Goal: Communication & Community: Answer question/provide support

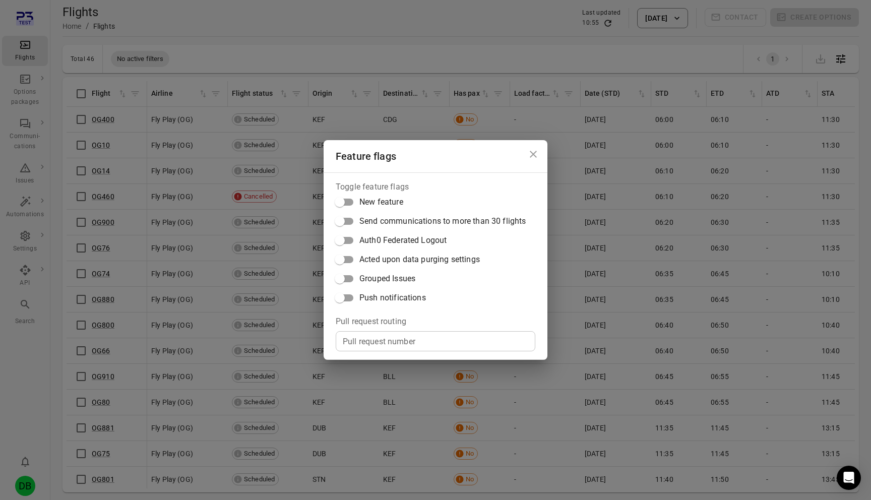
click at [367, 293] on span "Push notifications" at bounding box center [392, 298] width 67 height 12
click at [231, 234] on div "Feature flags Toggle feature flags New feature Send communications to more than…" at bounding box center [435, 250] width 871 height 500
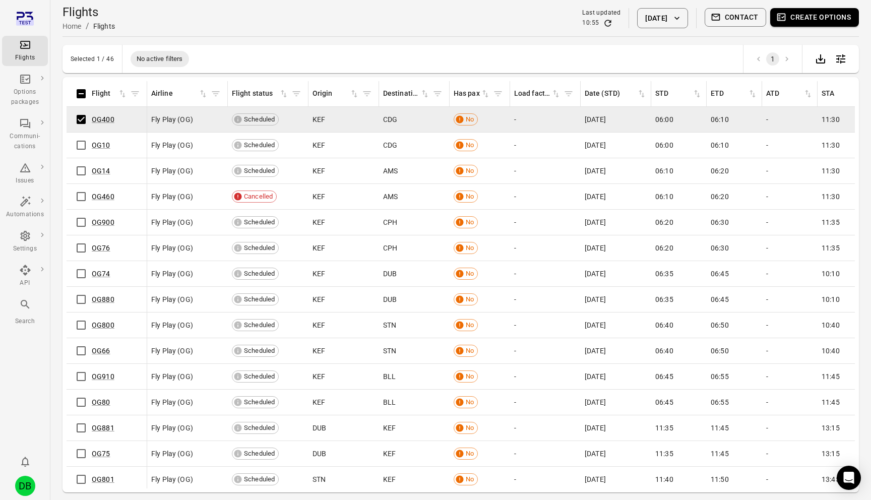
click at [730, 11] on button "Contact" at bounding box center [736, 17] width 62 height 19
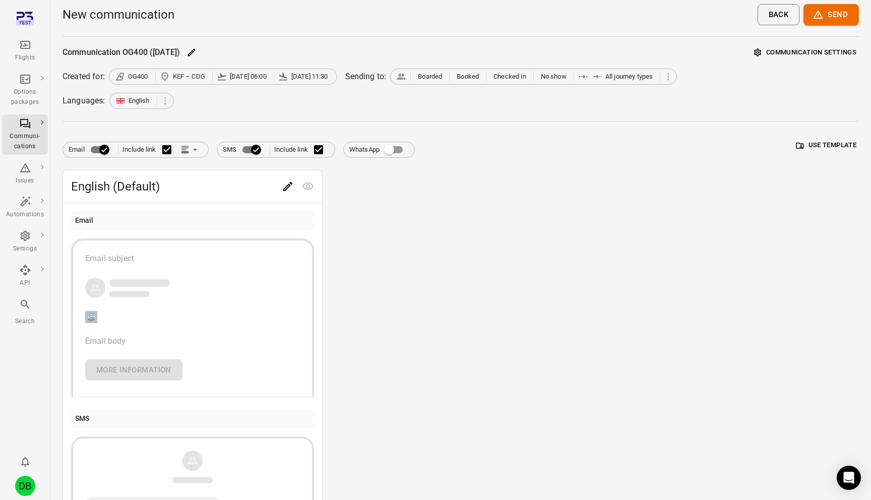
click at [291, 185] on icon "Edit" at bounding box center [288, 186] width 12 height 12
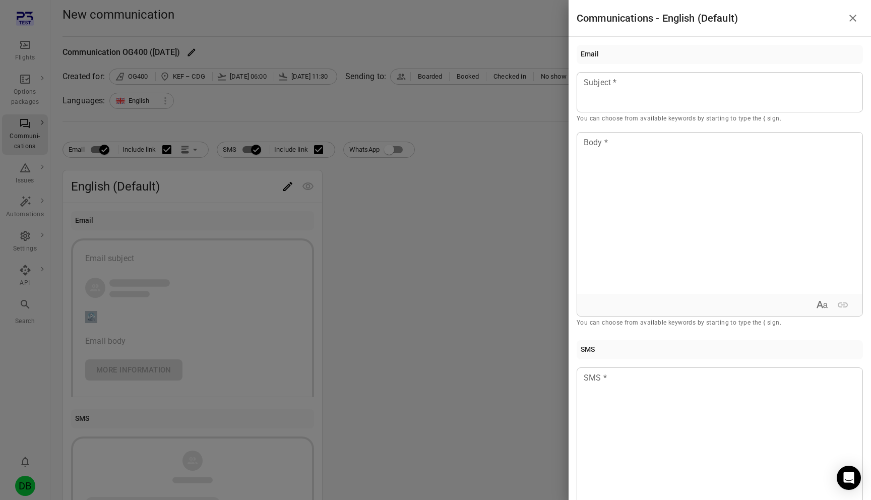
scroll to position [48, 0]
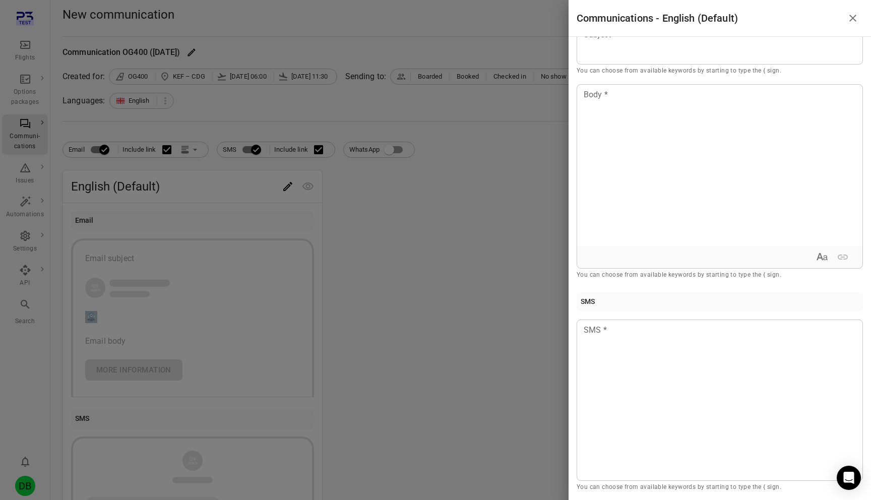
click at [433, 262] on div at bounding box center [435, 250] width 871 height 500
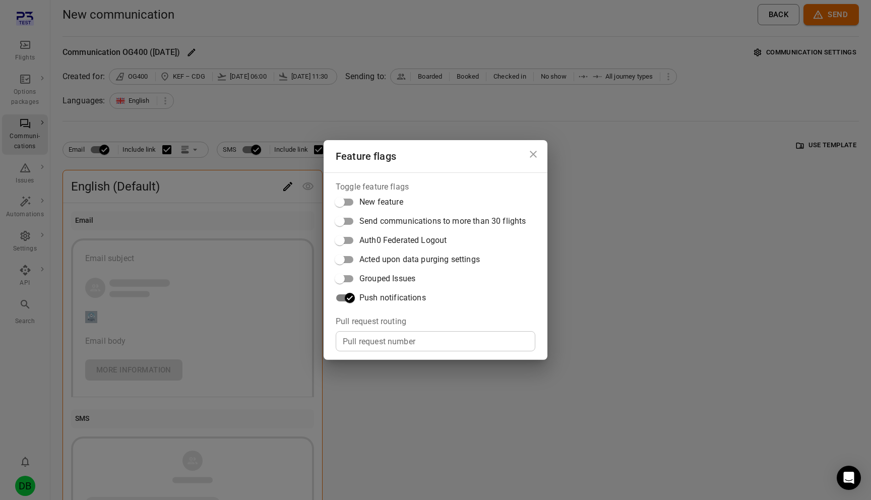
click at [270, 300] on div "Feature flags Toggle feature flags New feature Send communications to more than…" at bounding box center [435, 250] width 871 height 500
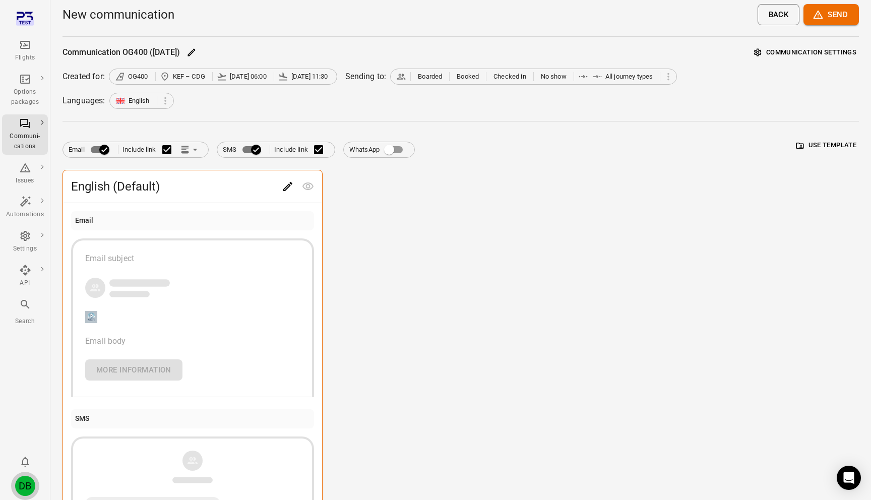
click at [21, 493] on div "DB" at bounding box center [25, 486] width 20 height 20
click at [63, 479] on button "Log out" at bounding box center [77, 483] width 76 height 19
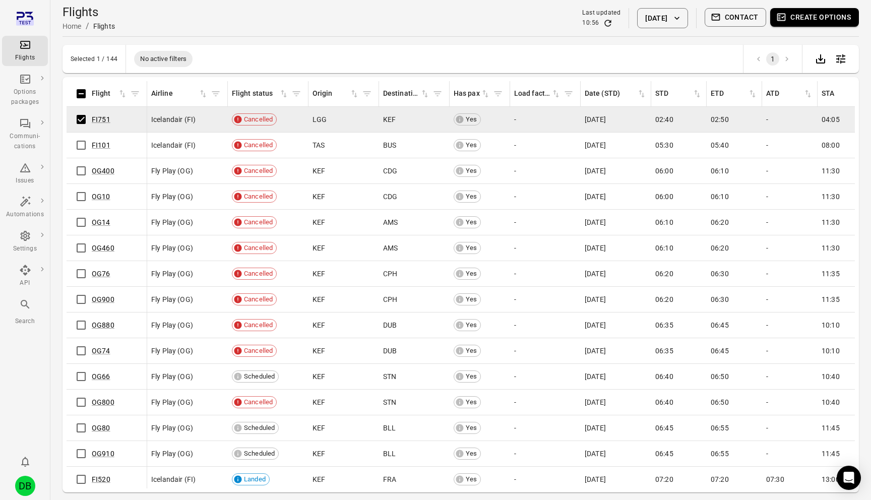
click at [734, 15] on button "Contact" at bounding box center [736, 17] width 62 height 19
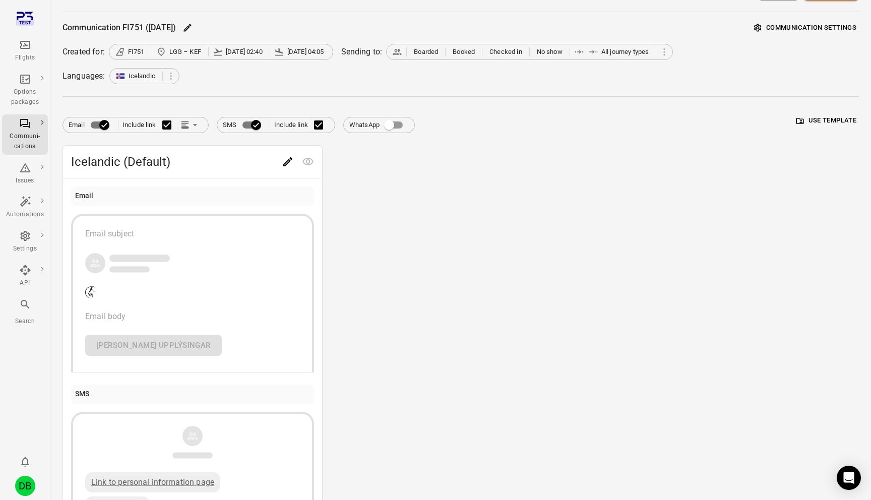
scroll to position [50, 0]
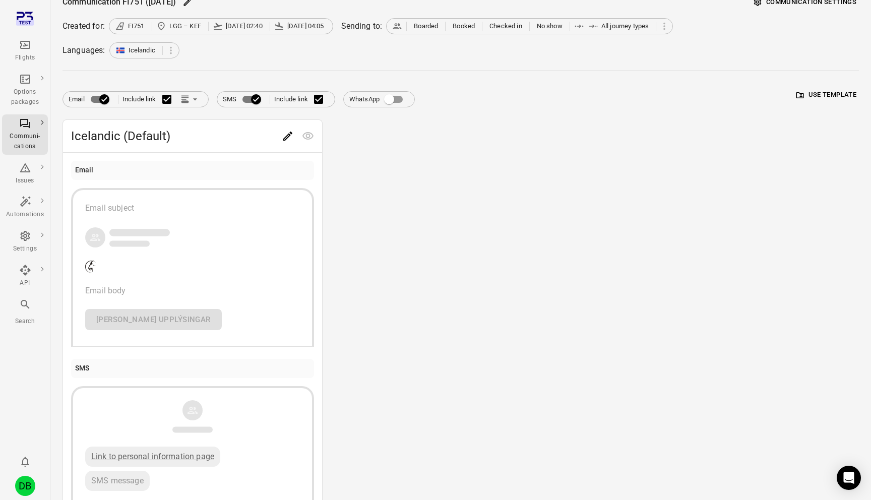
click at [284, 131] on icon "Edit" at bounding box center [288, 136] width 12 height 12
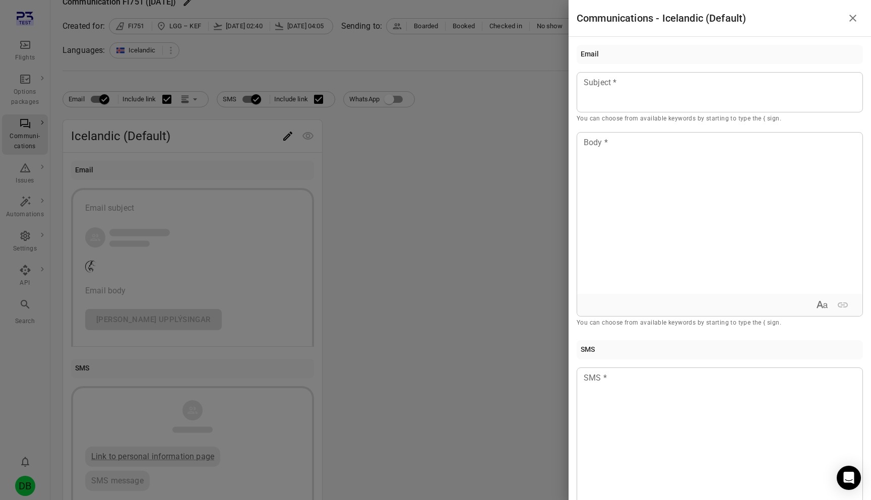
click at [402, 139] on div at bounding box center [435, 250] width 871 height 500
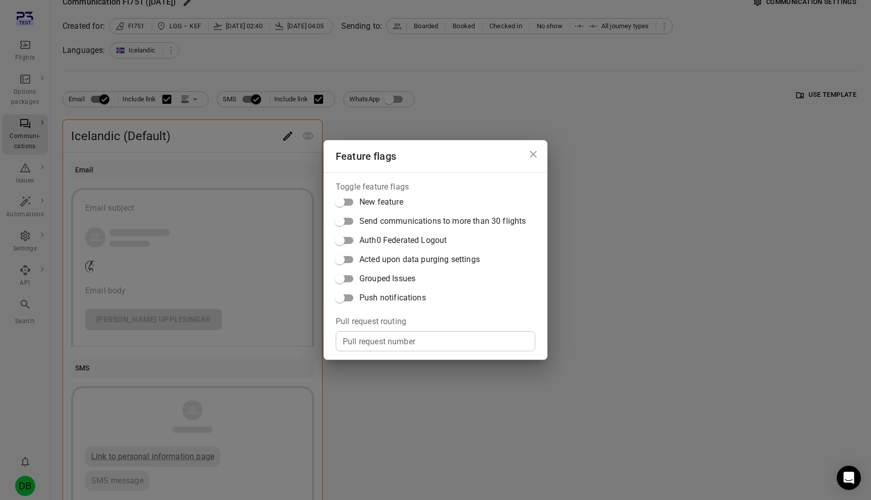
click at [386, 304] on label "Push notifications" at bounding box center [428, 297] width 196 height 19
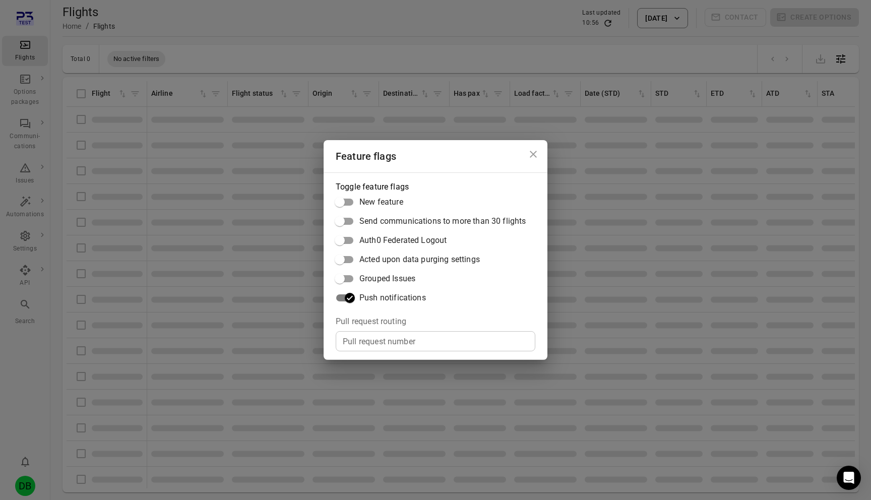
click at [647, 271] on div "Feature flags Toggle feature flags New feature Send communications to more than…" at bounding box center [435, 250] width 871 height 500
click at [175, 164] on div "Feature flags Toggle feature flags New feature Send communications to more than…" at bounding box center [435, 250] width 871 height 500
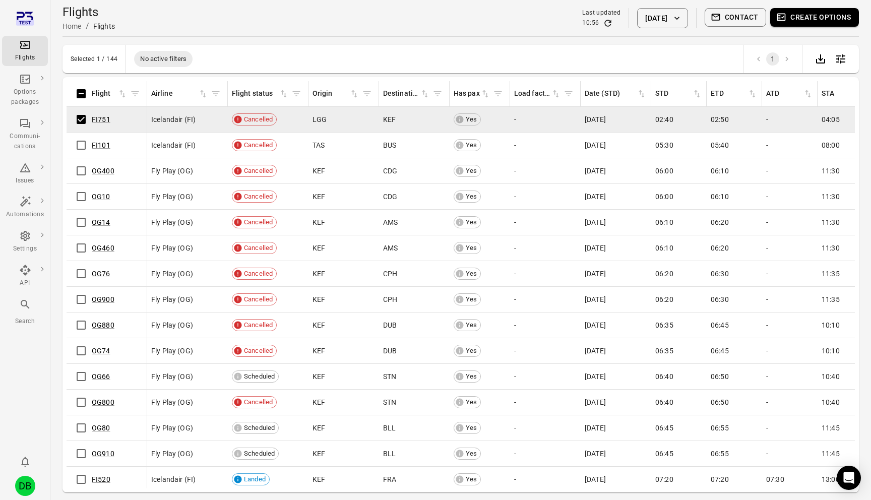
click at [740, 27] on span "Contact" at bounding box center [736, 18] width 62 height 20
click at [744, 8] on button "Contact" at bounding box center [736, 17] width 62 height 19
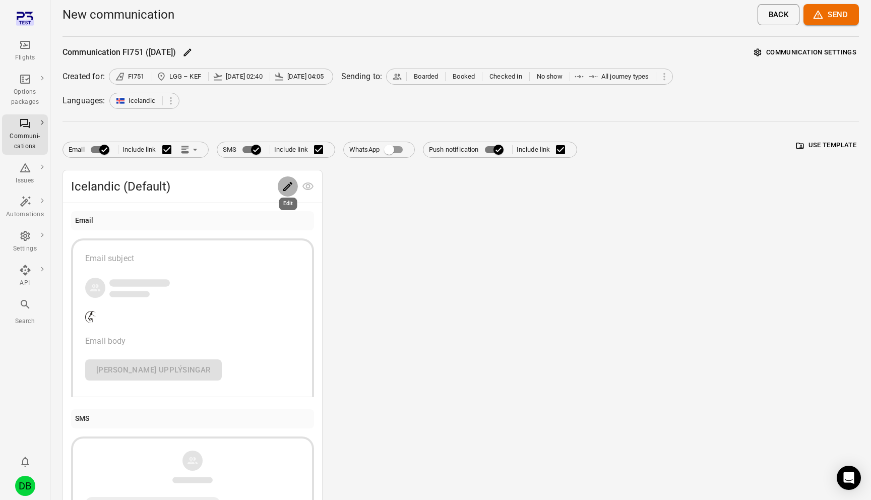
click at [286, 185] on icon "Edit" at bounding box center [288, 186] width 12 height 12
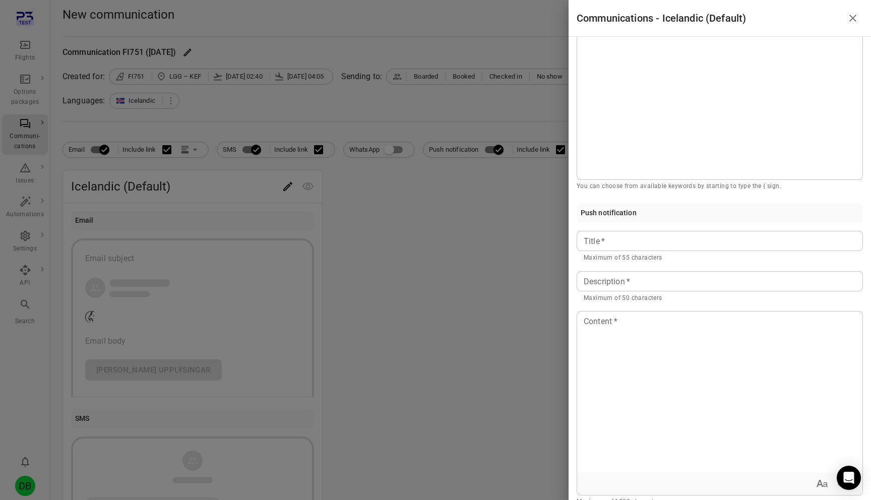
scroll to position [364, 0]
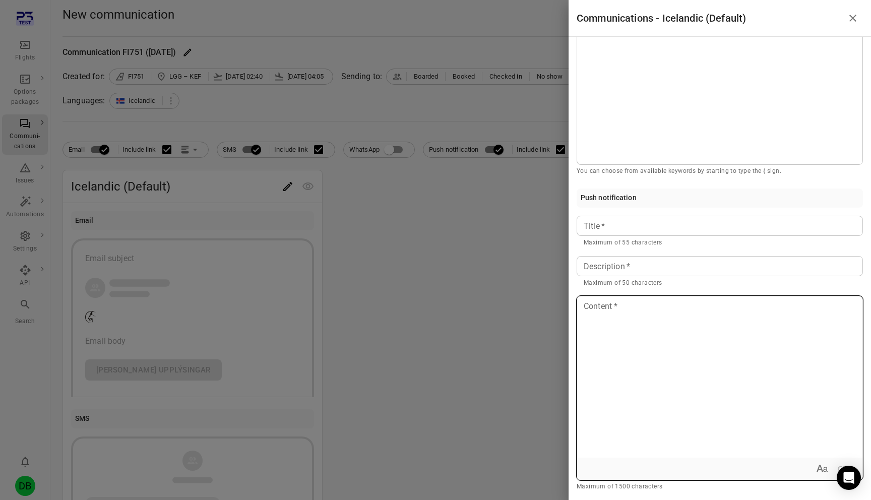
click at [712, 348] on div at bounding box center [719, 376] width 285 height 161
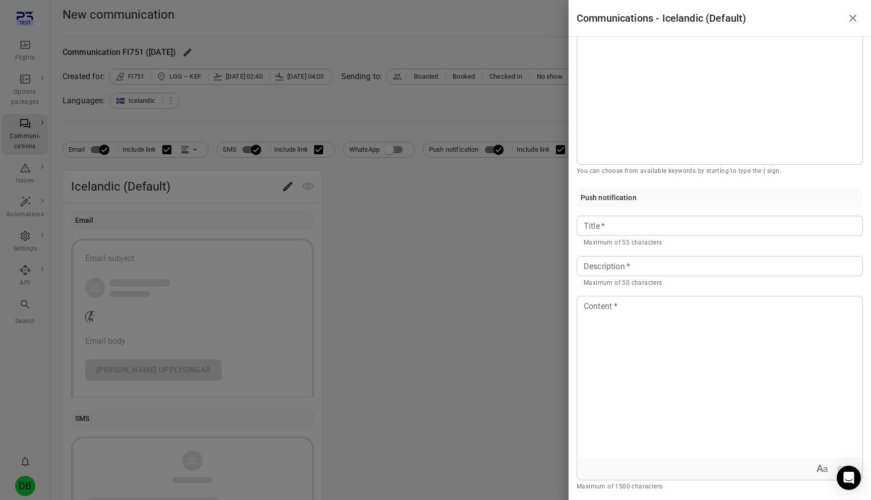
click at [704, 259] on input "Description   *" at bounding box center [720, 266] width 286 height 20
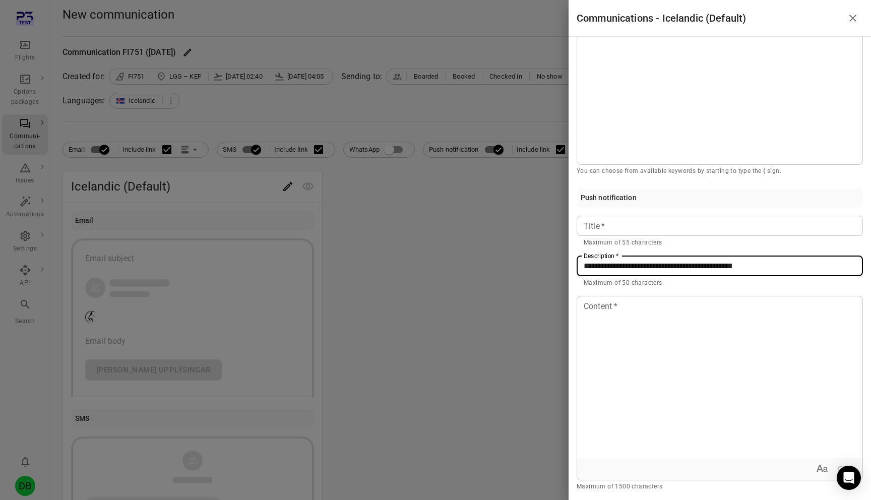
type input "**********"
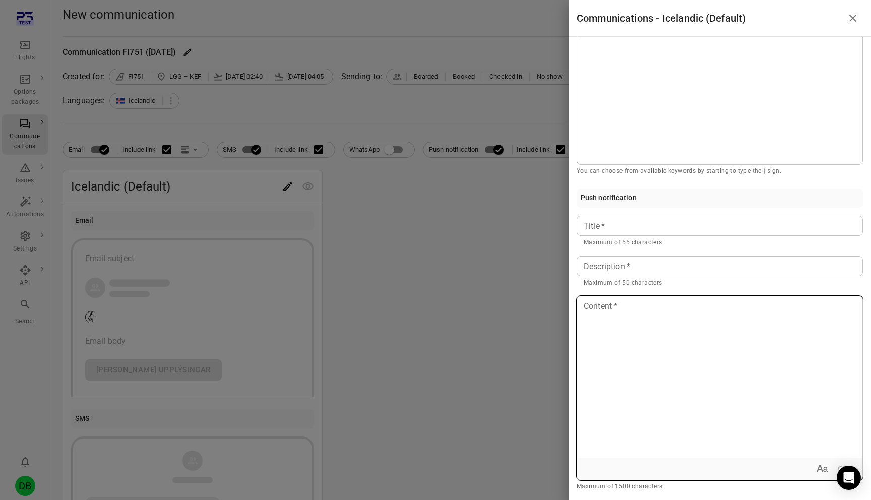
click at [677, 396] on div at bounding box center [719, 376] width 285 height 161
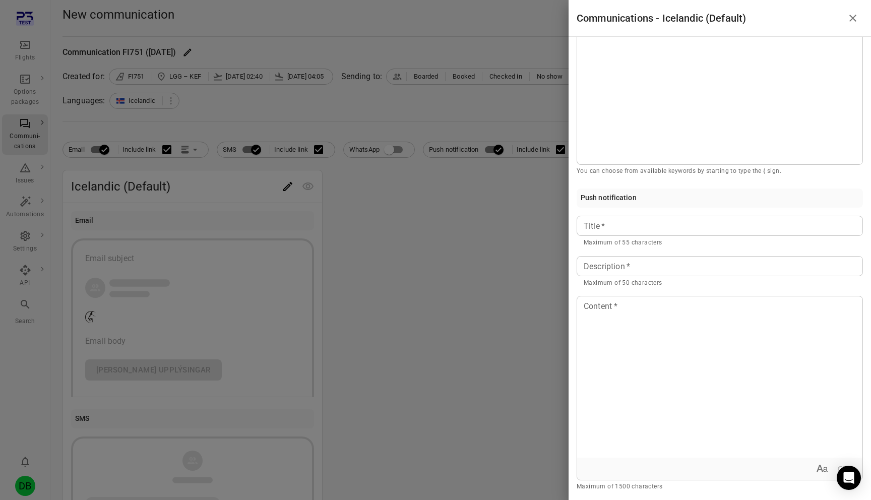
click at [625, 486] on p "Maximum of 1500 characters" at bounding box center [720, 487] width 286 height 10
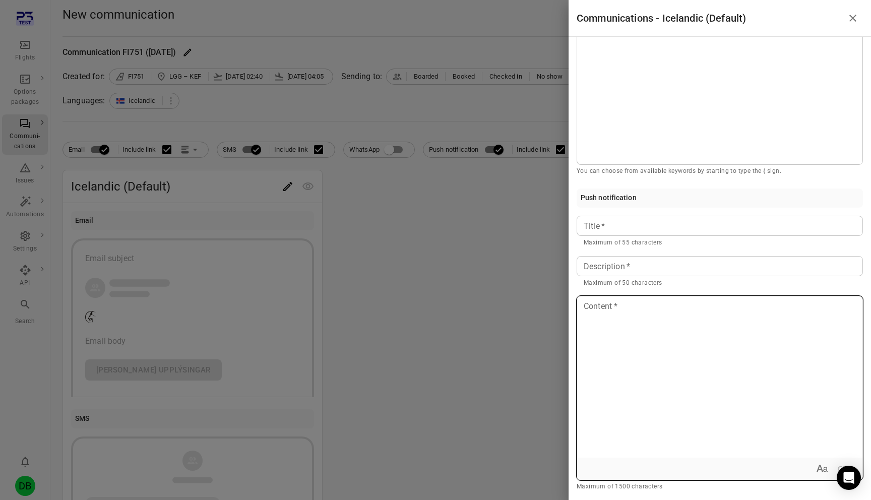
click at [643, 393] on div at bounding box center [719, 376] width 285 height 161
click at [618, 321] on div at bounding box center [719, 376] width 285 height 161
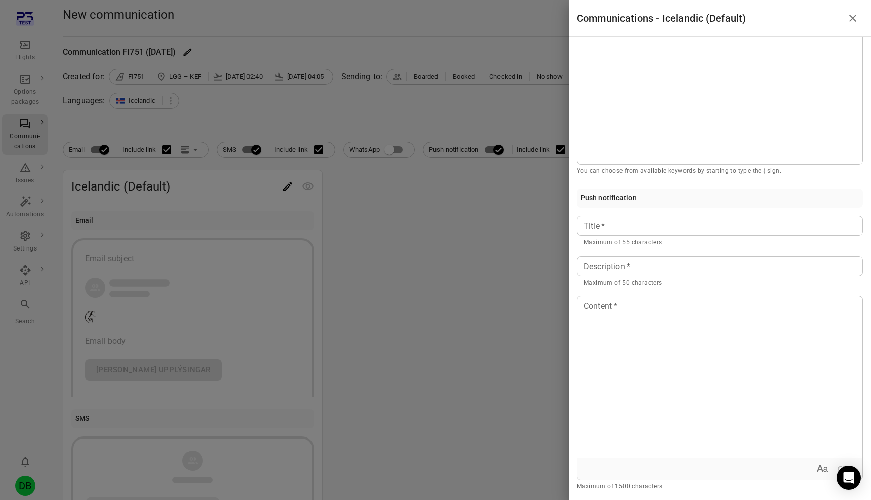
click at [616, 491] on p "Maximum of 1500 characters" at bounding box center [720, 487] width 286 height 10
click at [616, 488] on p "Maximum of 1500 characters" at bounding box center [720, 487] width 286 height 10
click at [618, 488] on p "Maximum of 1500 characters" at bounding box center [720, 487] width 286 height 10
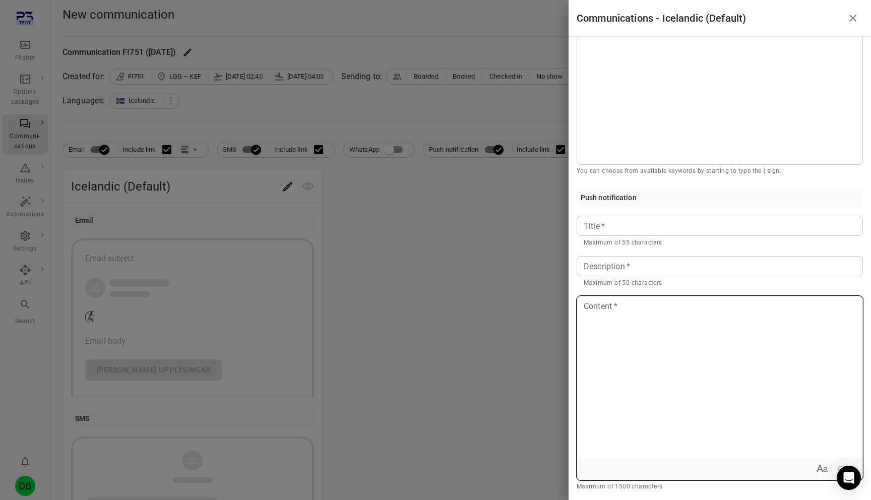
click at [630, 350] on div at bounding box center [719, 376] width 285 height 161
copy span "**"
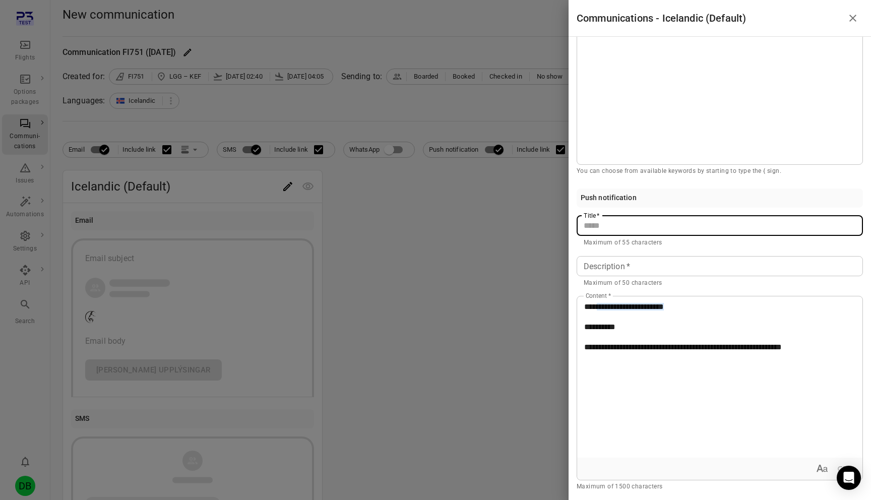
click at [654, 229] on input "Title   *" at bounding box center [720, 226] width 286 height 20
type input "*"
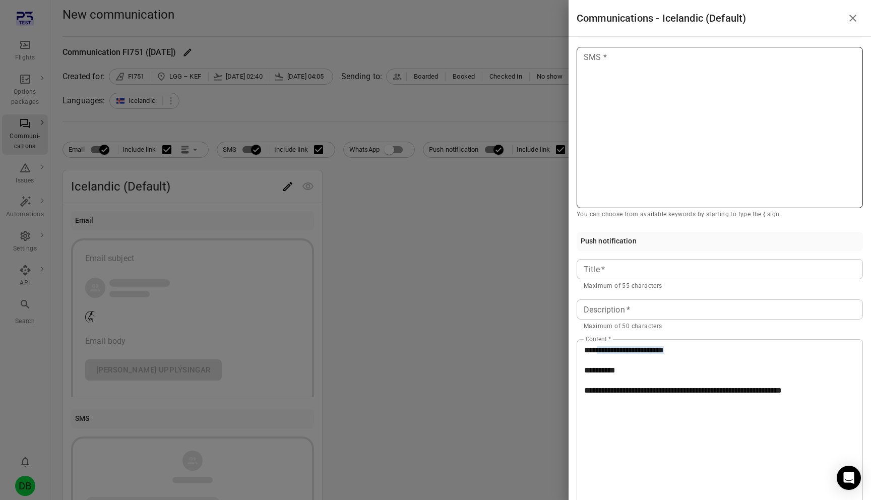
click at [632, 140] on div at bounding box center [720, 127] width 286 height 161
click at [638, 286] on p "Maximum of 55 characters" at bounding box center [720, 286] width 272 height 10
click at [629, 270] on input "Title   *" at bounding box center [720, 269] width 286 height 20
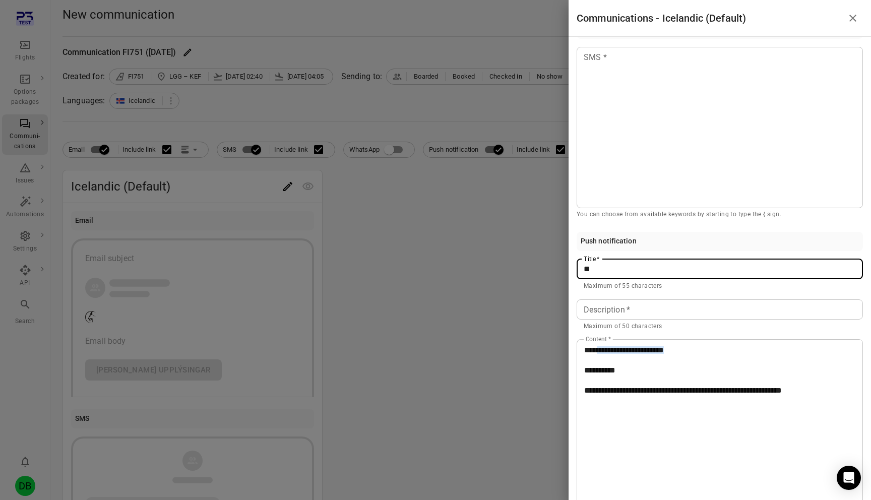
type input "*"
click at [658, 411] on div "**********" at bounding box center [719, 420] width 285 height 161
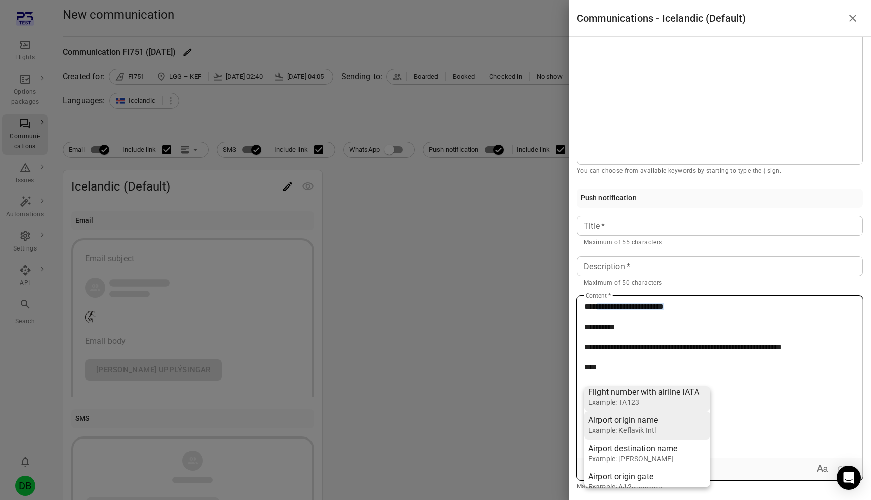
scroll to position [0, 0]
click at [654, 367] on p "****" at bounding box center [719, 367] width 271 height 12
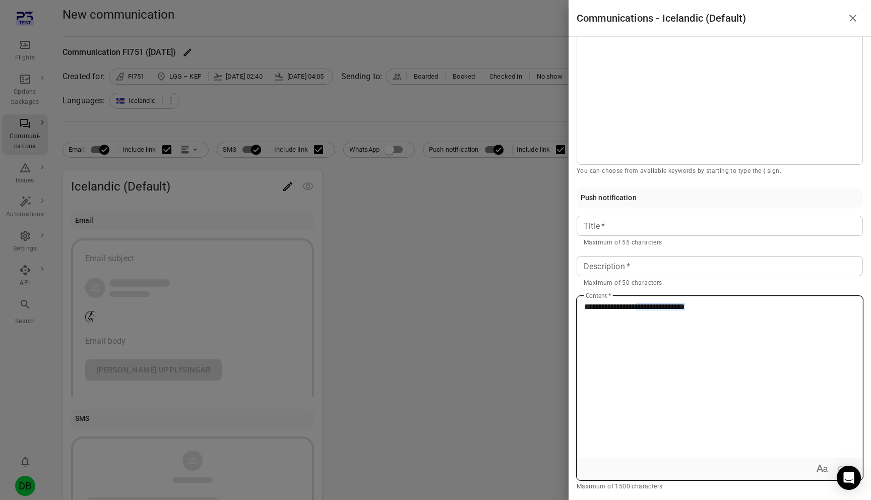
click at [663, 350] on div "**********" at bounding box center [719, 376] width 285 height 161
click at [629, 345] on p "**********" at bounding box center [719, 347] width 271 height 12
click at [602, 388] on span "*********" at bounding box center [598, 388] width 28 height 8
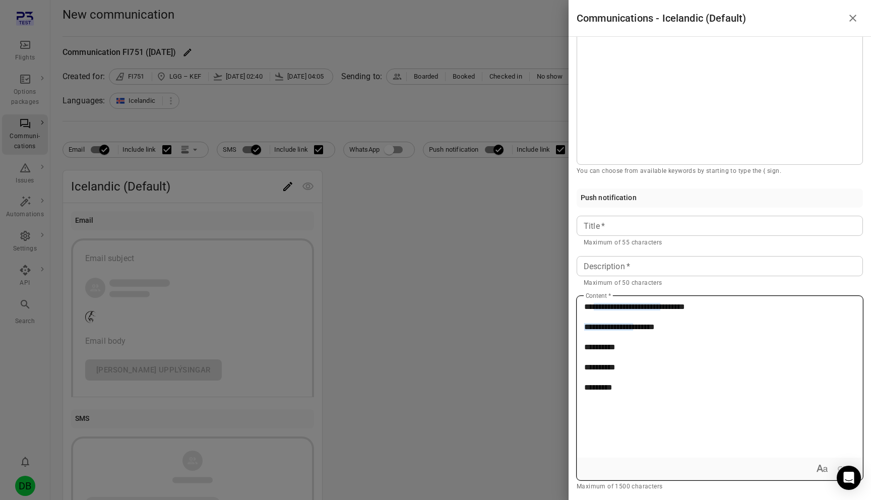
click at [602, 415] on div "**********" at bounding box center [719, 376] width 285 height 161
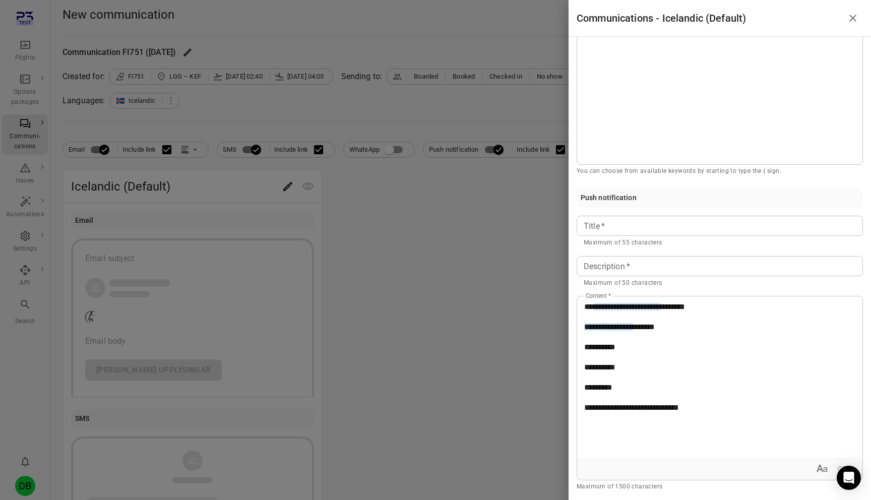
click at [656, 227] on input "Title   *" at bounding box center [720, 226] width 286 height 20
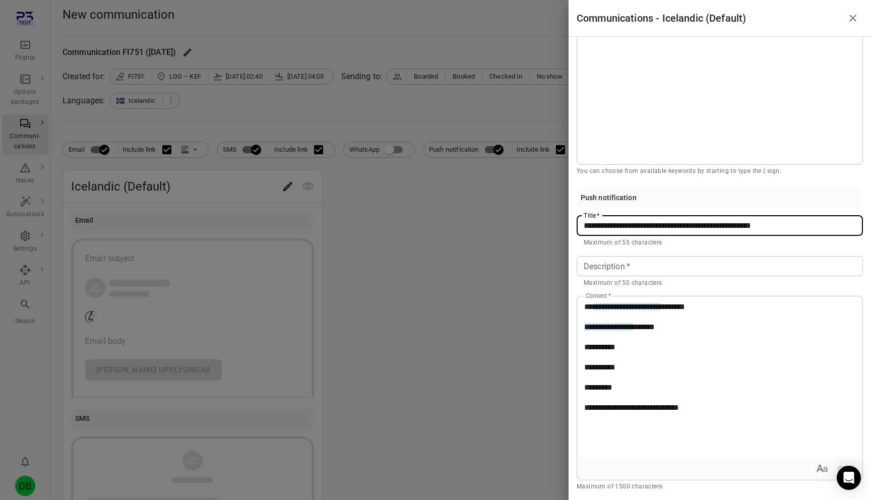
type input "**********"
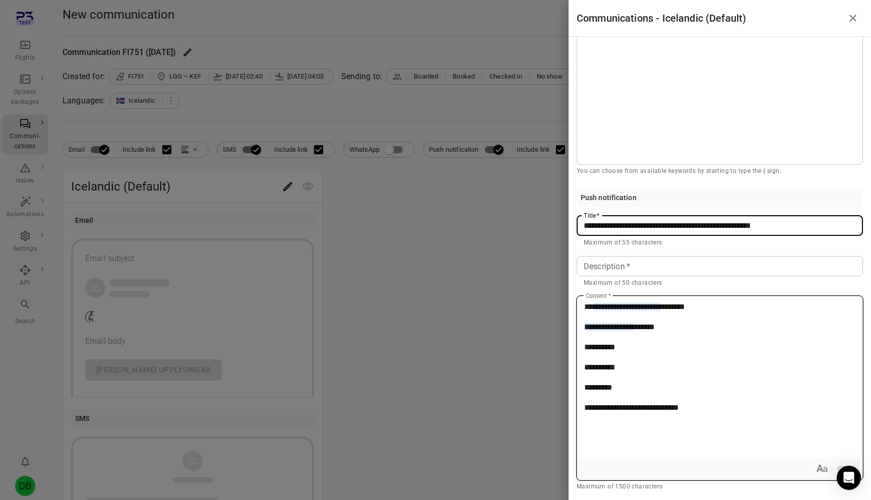
click at [714, 425] on div "**********" at bounding box center [719, 376] width 285 height 161
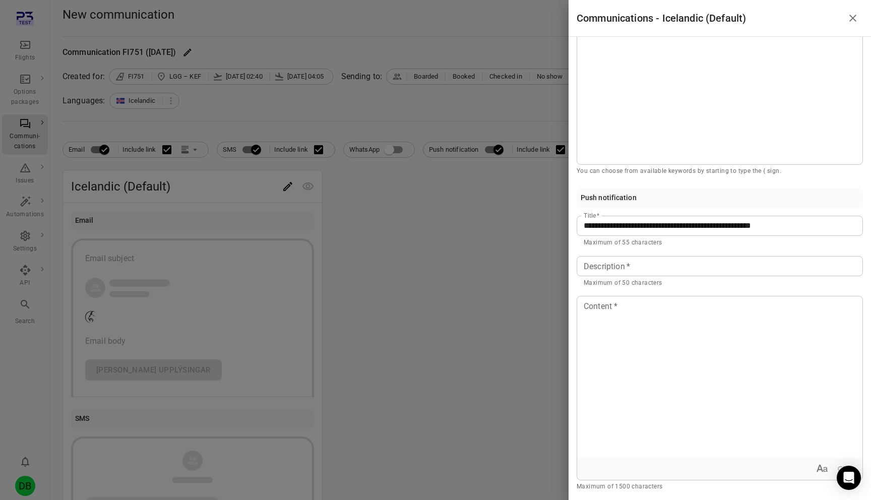
click at [691, 216] on input "**********" at bounding box center [720, 226] width 286 height 20
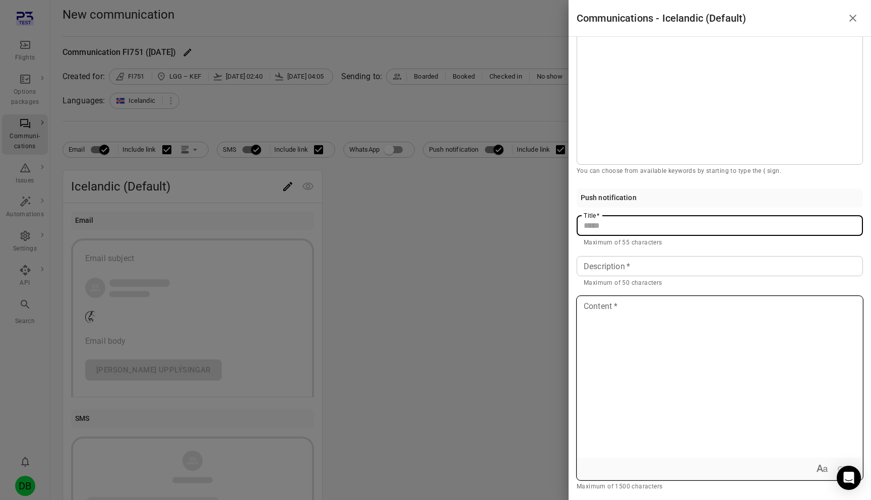
click at [643, 406] on div at bounding box center [719, 376] width 285 height 161
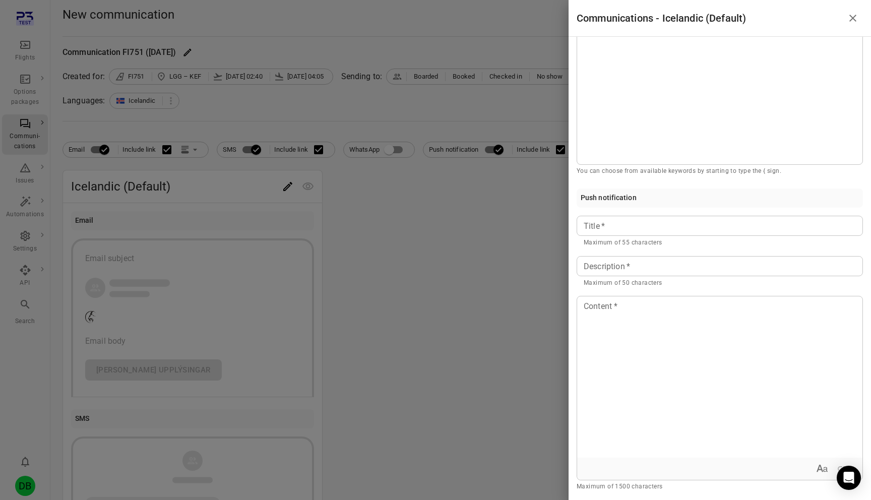
click at [652, 280] on p "Maximum of 50 characters" at bounding box center [720, 283] width 272 height 10
click at [664, 280] on p "Maximum of 50 characters" at bounding box center [720, 283] width 272 height 10
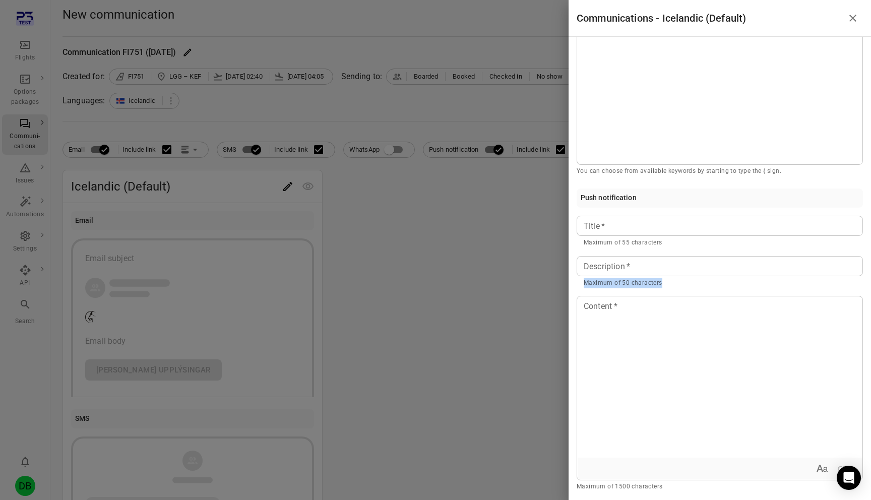
click at [664, 280] on p "Maximum of 50 characters" at bounding box center [720, 283] width 272 height 10
click at [664, 281] on p "Maximum of 50 characters" at bounding box center [720, 283] width 272 height 10
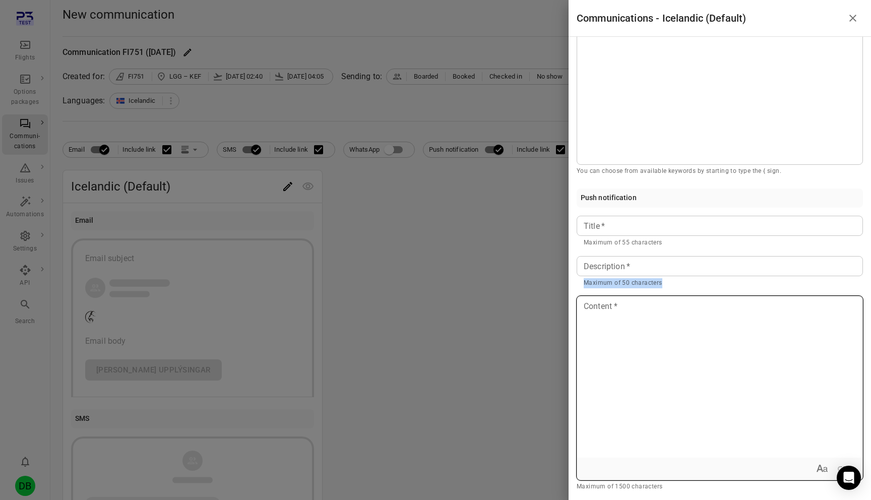
click at [664, 301] on p at bounding box center [719, 307] width 271 height 12
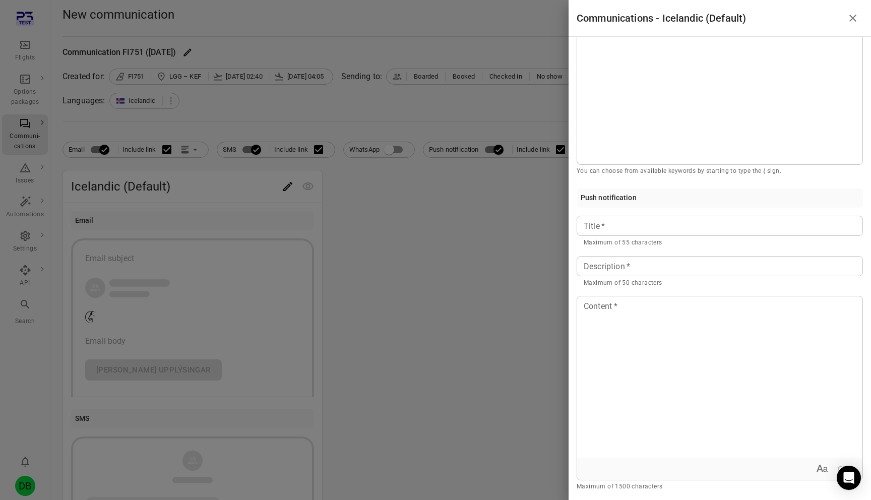
click at [592, 220] on input "Title   *" at bounding box center [720, 226] width 286 height 20
drag, startPoint x: 594, startPoint y: 265, endPoint x: 594, endPoint y: 247, distance: 18.1
click at [594, 264] on input "Description   *" at bounding box center [720, 266] width 286 height 20
click at [594, 218] on div "Title   * Title   * Maximum of 55 characters" at bounding box center [720, 232] width 286 height 32
click at [595, 269] on input "Description   *" at bounding box center [720, 266] width 286 height 20
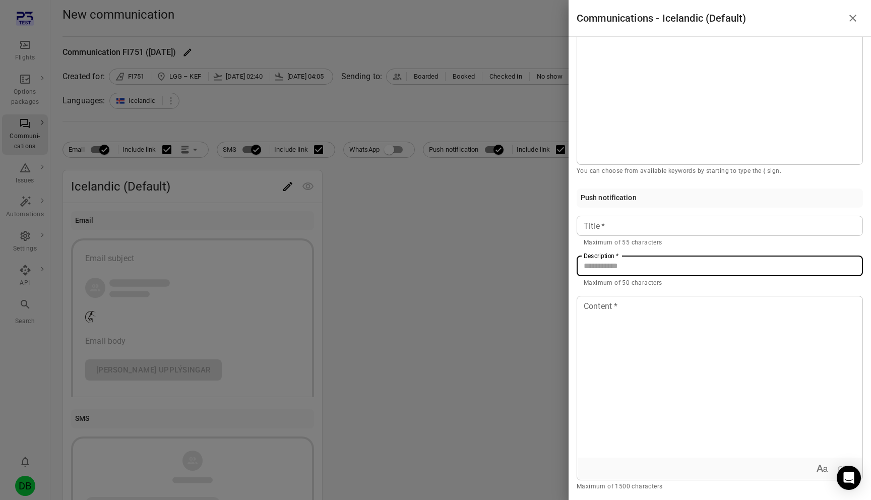
click at [595, 225] on input "Title   *" at bounding box center [720, 226] width 286 height 20
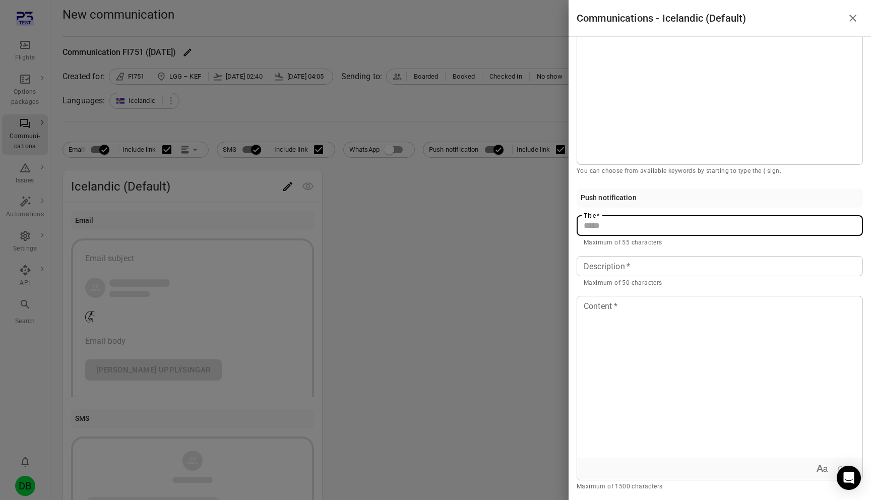
click at [595, 238] on p "Maximum of 55 characters" at bounding box center [720, 243] width 272 height 10
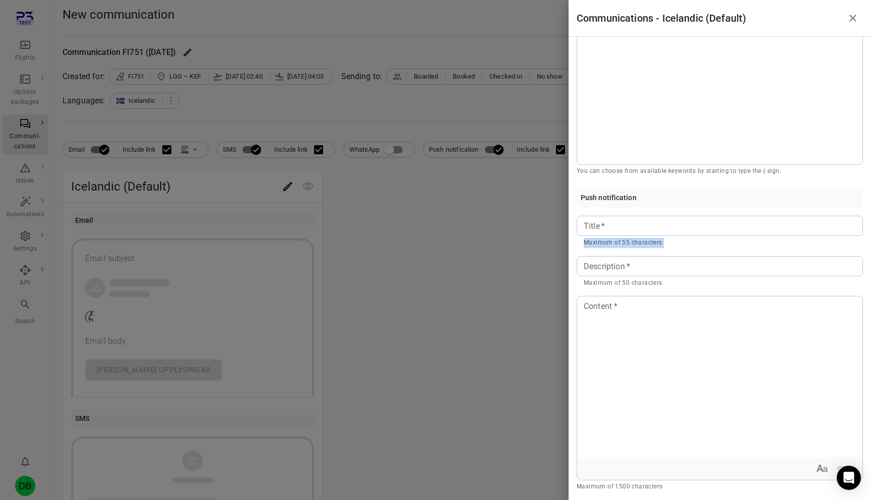
click at [595, 238] on p "Maximum of 55 characters" at bounding box center [720, 243] width 272 height 10
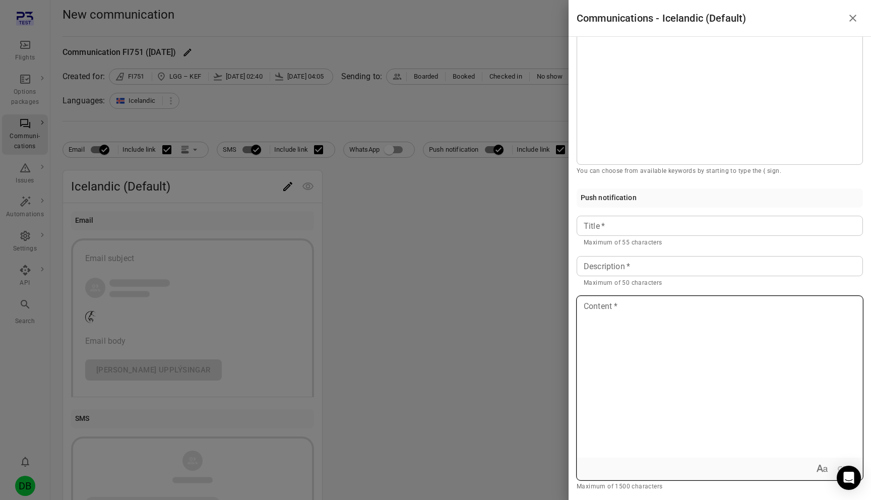
click at [654, 380] on div at bounding box center [719, 376] width 285 height 161
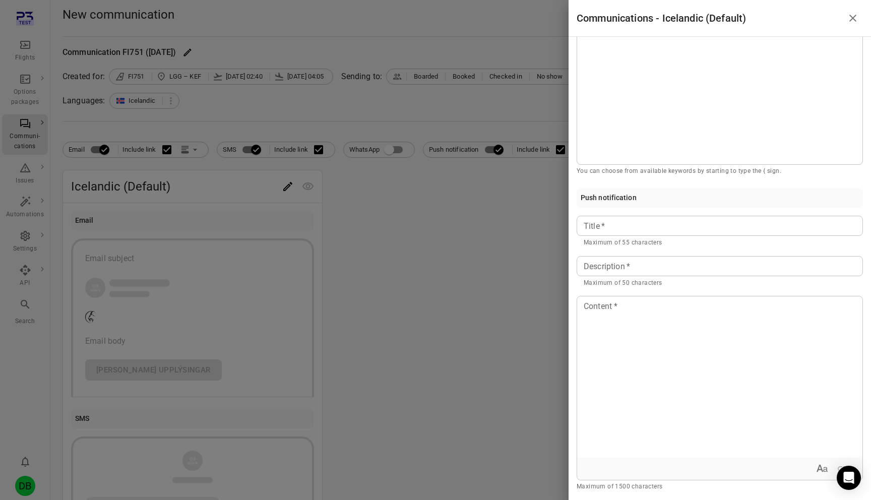
click at [635, 242] on p "Maximum of 55 characters" at bounding box center [720, 243] width 272 height 10
click at [674, 244] on p "Maximum of 55 characters" at bounding box center [720, 243] width 272 height 10
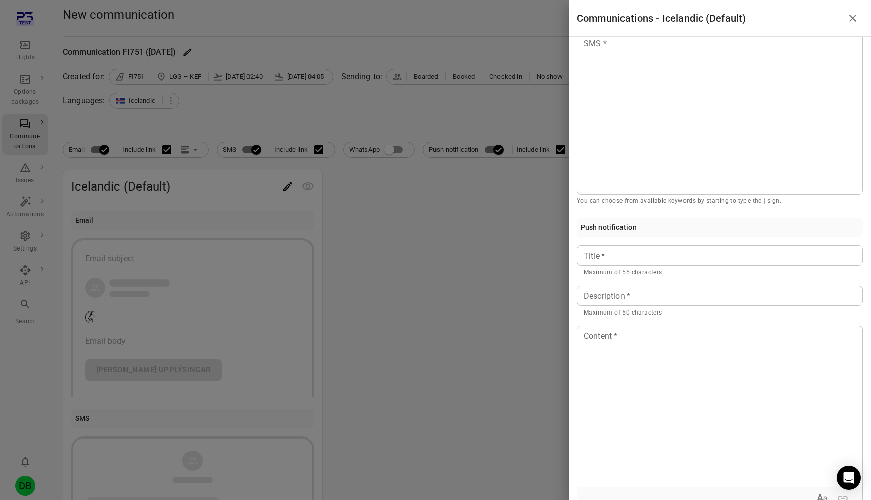
scroll to position [319, 0]
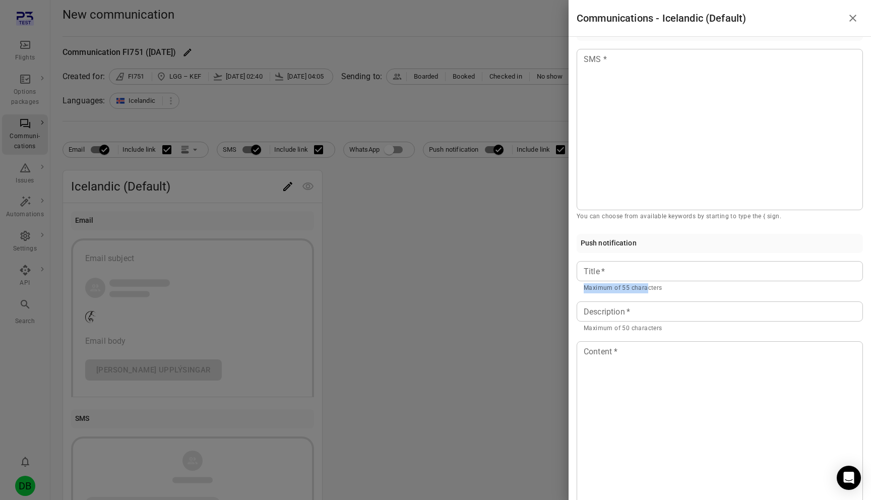
drag, startPoint x: 585, startPoint y: 287, endPoint x: 646, endPoint y: 287, distance: 61.0
click at [646, 287] on p "Maximum of 55 characters" at bounding box center [720, 288] width 272 height 10
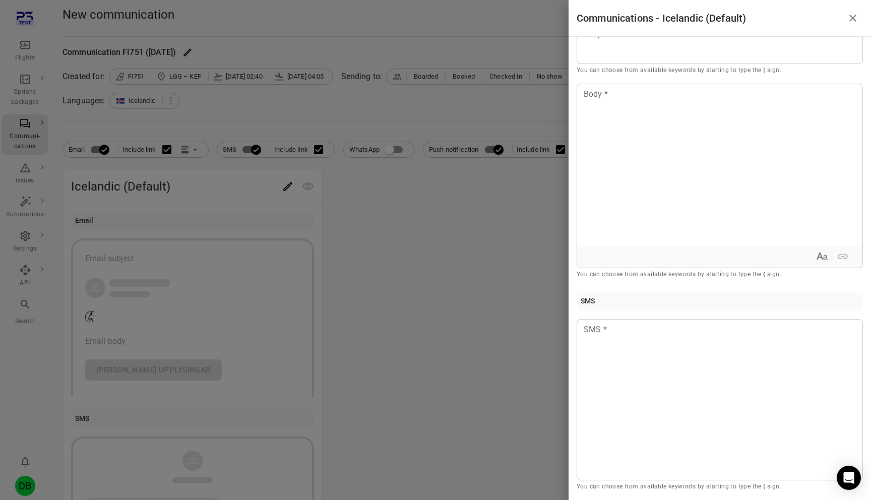
scroll to position [0, 0]
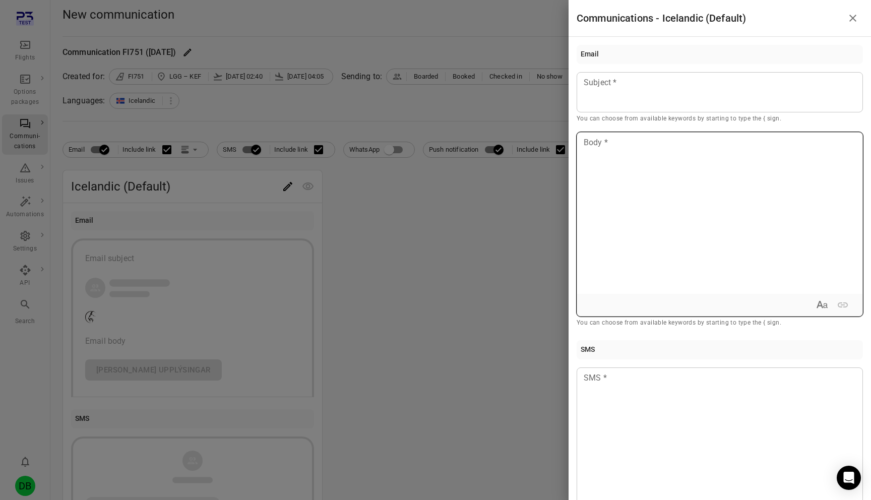
click at [626, 193] on div at bounding box center [719, 213] width 285 height 161
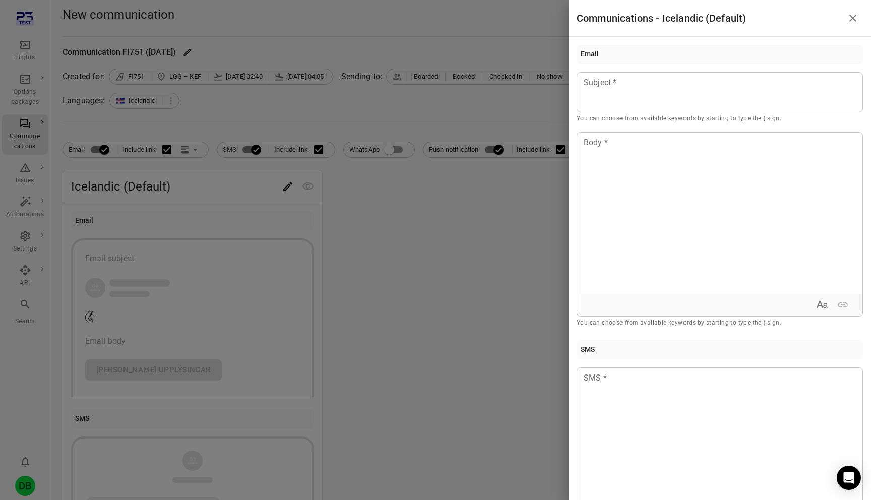
click at [634, 115] on p "You can choose from available keywords by starting to type the { sign." at bounding box center [720, 119] width 286 height 10
click at [634, 100] on div at bounding box center [720, 92] width 286 height 40
click at [695, 417] on div at bounding box center [720, 447] width 286 height 161
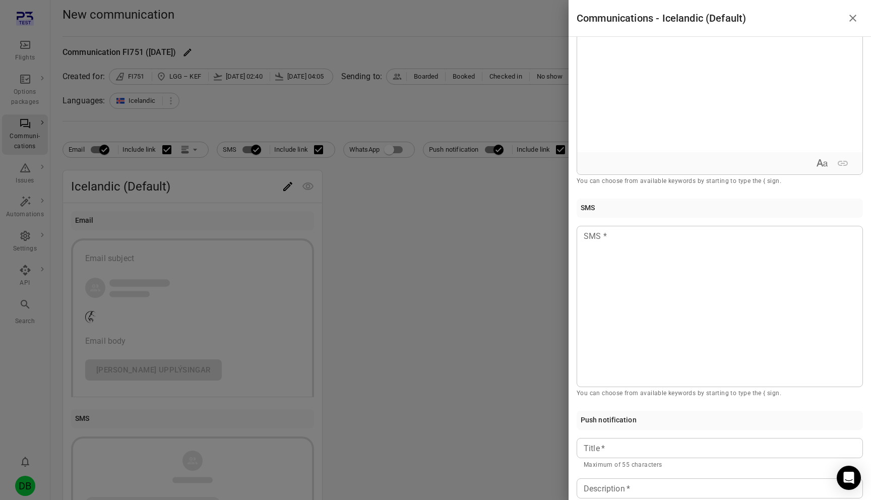
scroll to position [161, 0]
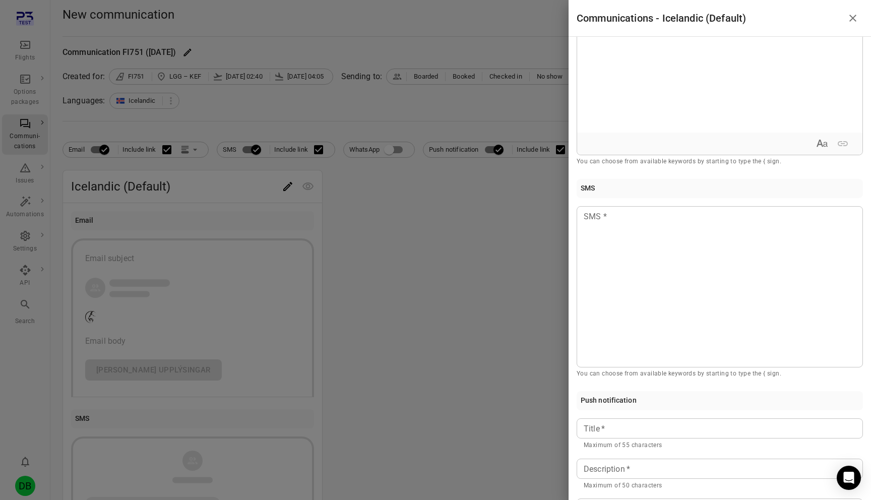
click at [718, 170] on div "Email Subject Subject * You can choose from available keywords by starting to t…" at bounding box center [720, 268] width 302 height 463
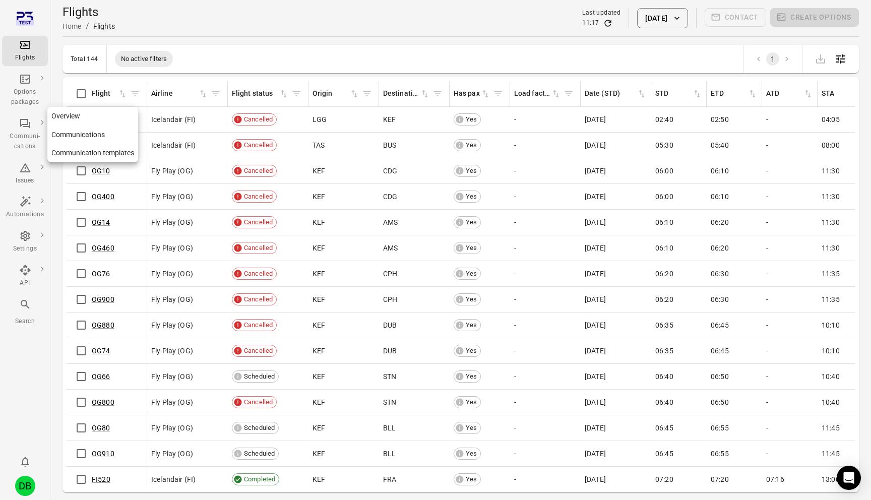
click at [80, 156] on link "Communication templates" at bounding box center [92, 153] width 91 height 19
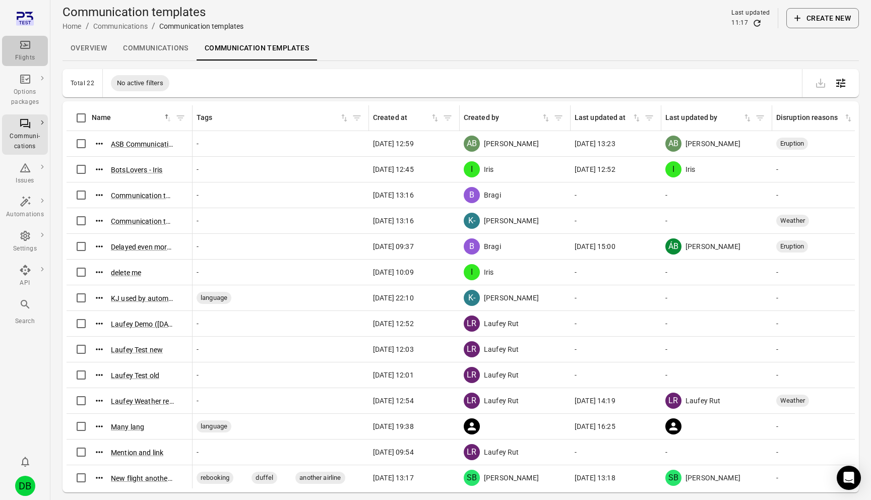
click at [25, 43] on icon "Main navigation" at bounding box center [25, 45] width 10 height 8
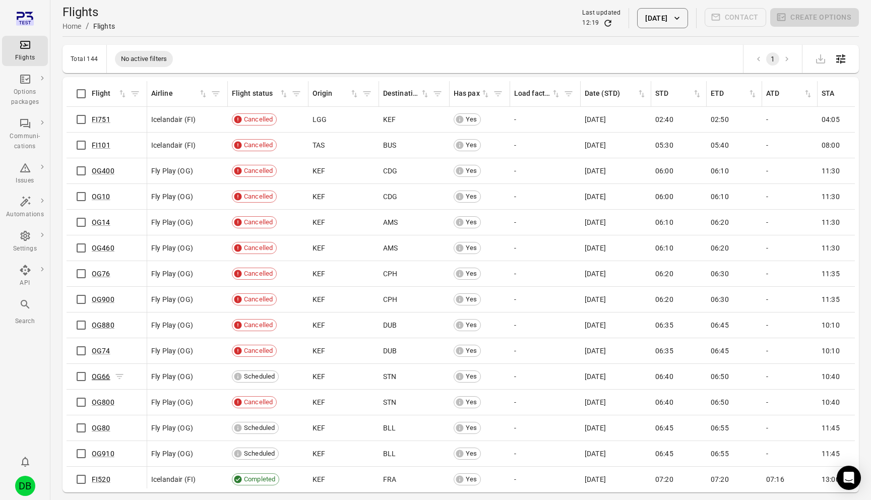
click at [100, 375] on link "OG66" at bounding box center [101, 377] width 19 height 8
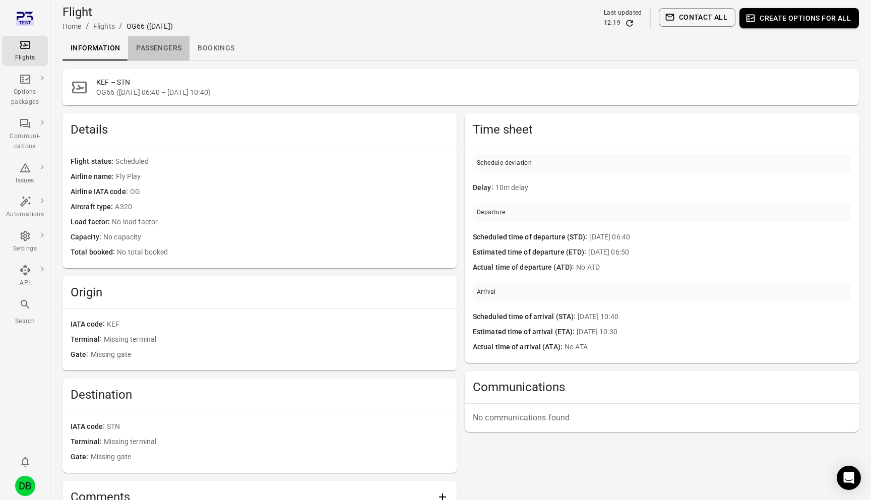
click at [158, 50] on link "Passengers" at bounding box center [159, 48] width 62 height 24
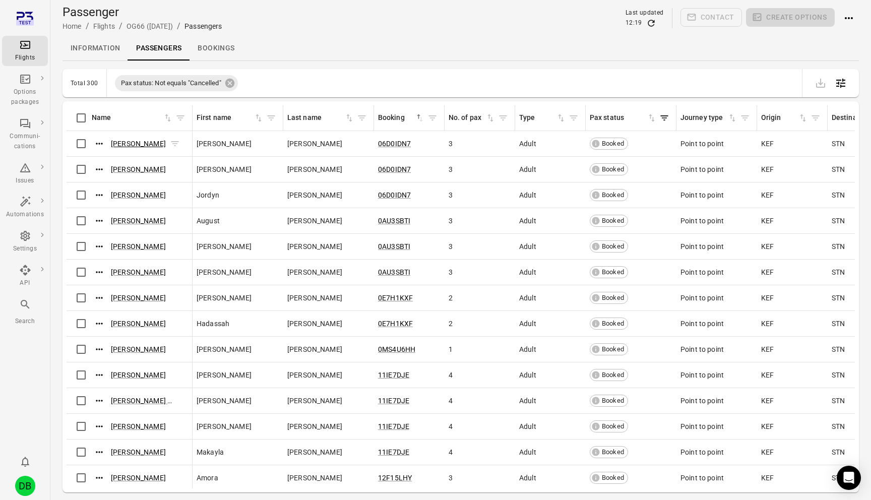
click at [136, 141] on link "Cora Burton" at bounding box center [138, 144] width 55 height 8
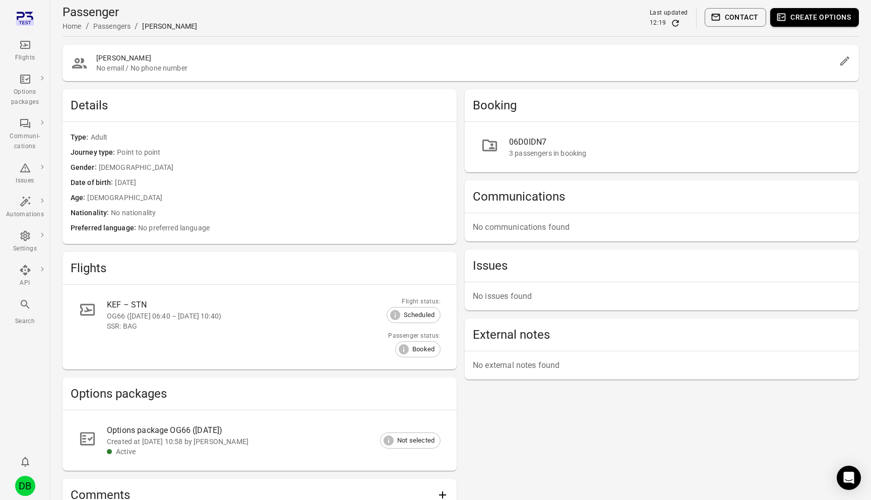
click at [743, 23] on button "Contact" at bounding box center [736, 17] width 62 height 19
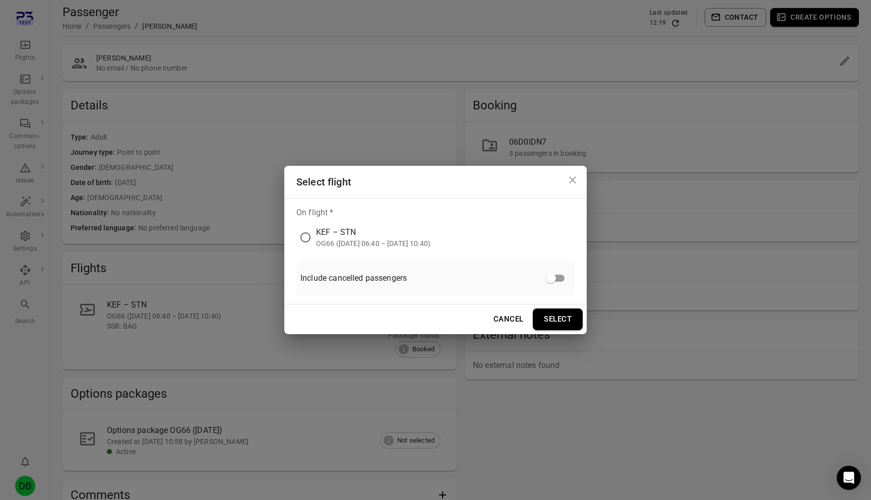
click at [347, 248] on div "OG66 (2 Oct 2025 06:40 – 2 Oct 2025 10:40)" at bounding box center [373, 243] width 114 height 10
click at [552, 329] on button "Select" at bounding box center [558, 319] width 50 height 21
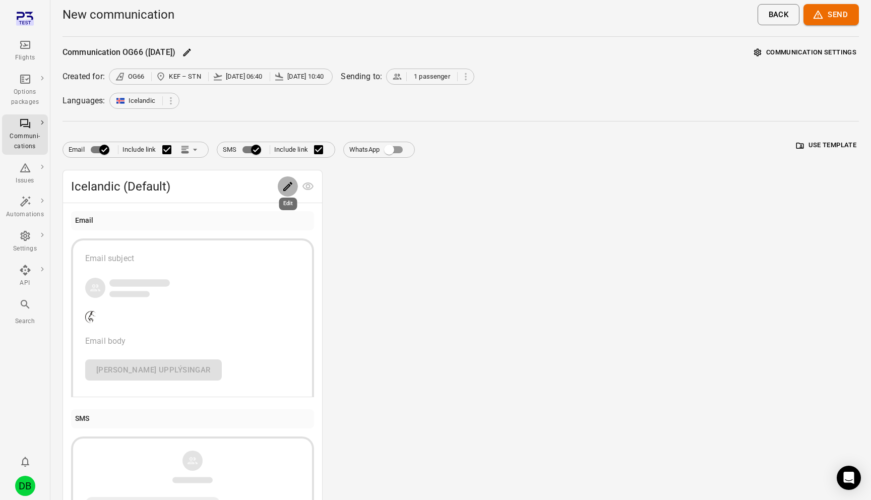
click at [285, 187] on icon "Edit" at bounding box center [288, 186] width 12 height 12
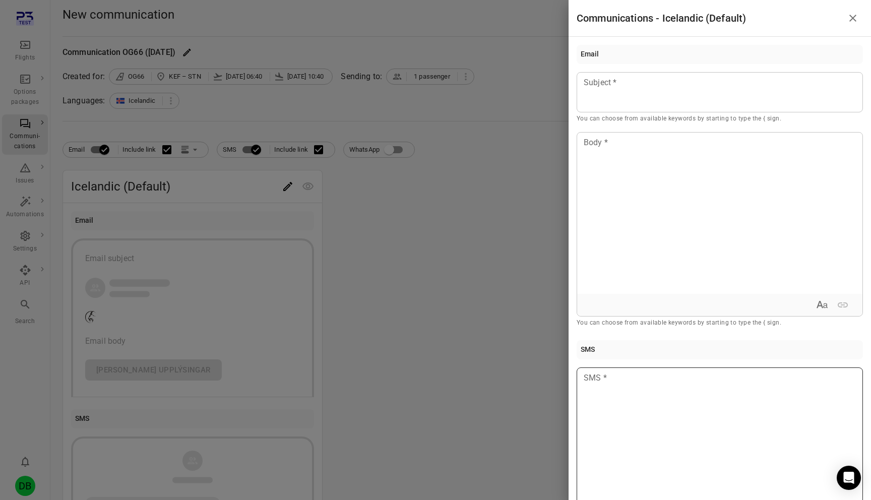
click at [633, 415] on div at bounding box center [720, 447] width 286 height 161
click at [394, 362] on div at bounding box center [435, 250] width 871 height 500
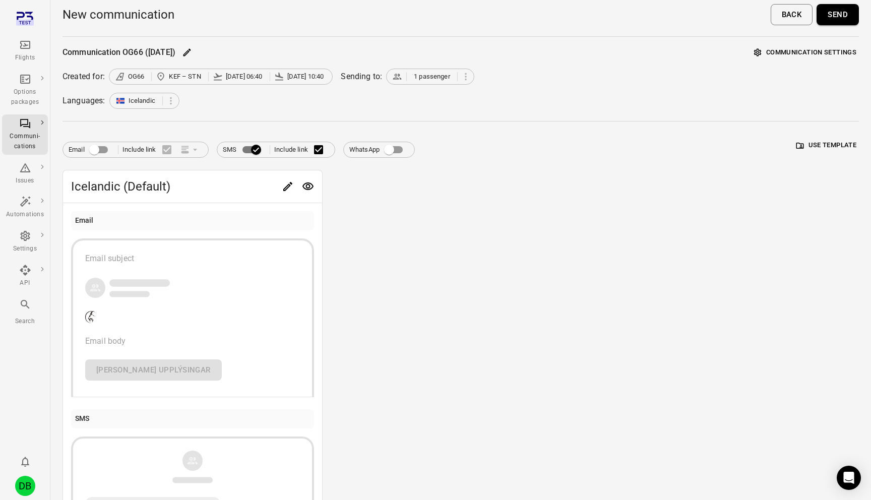
click at [844, 15] on button "Send" at bounding box center [838, 14] width 42 height 21
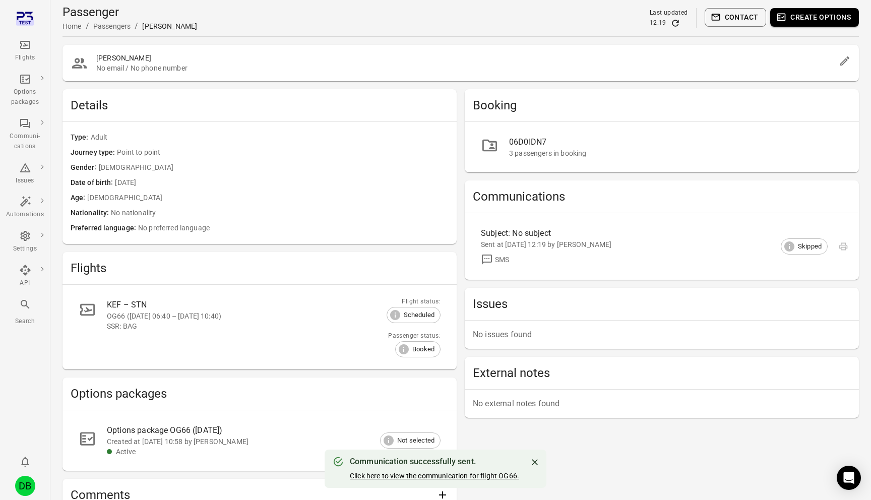
click at [364, 475] on link "Click here to view the communication for flight OG66." at bounding box center [434, 476] width 169 height 8
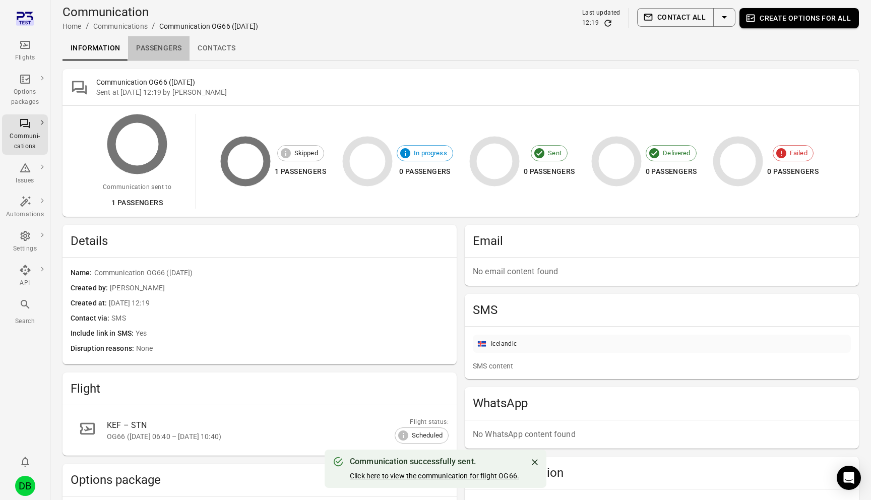
click at [157, 51] on link "Passengers" at bounding box center [159, 48] width 62 height 24
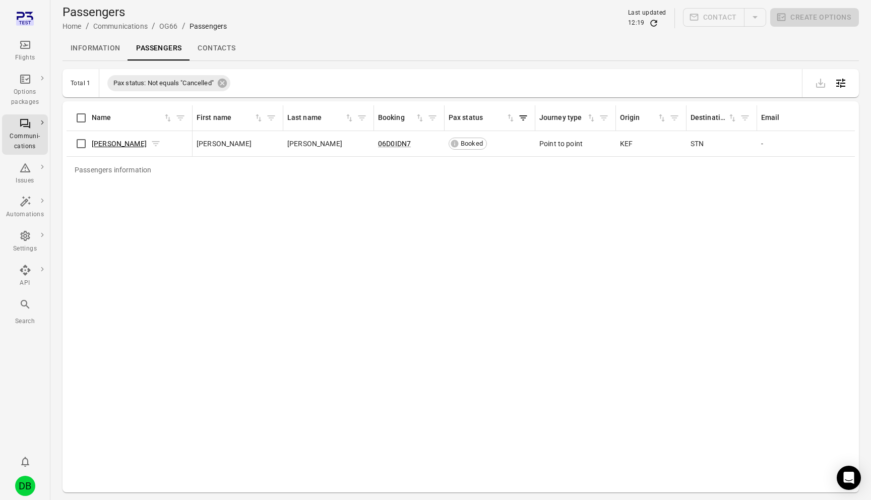
click at [114, 141] on link "Cora Burton" at bounding box center [119, 144] width 55 height 8
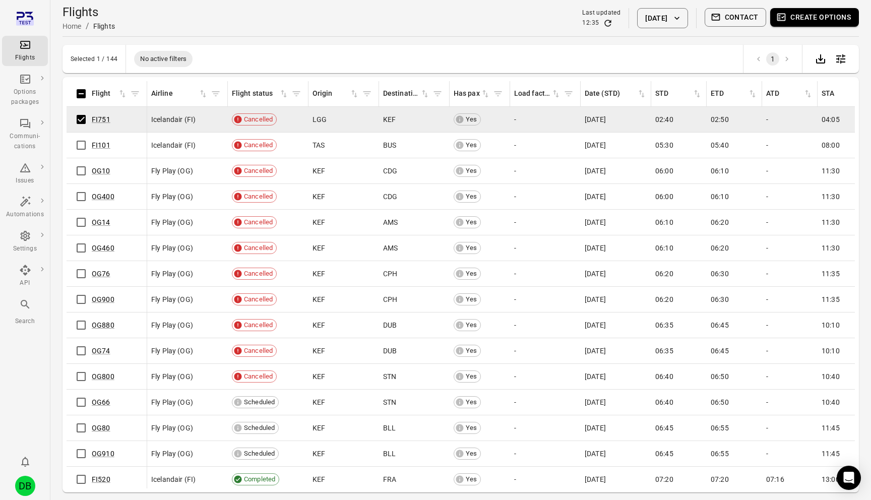
click at [731, 28] on div "Flights Home / Flights Last updated 12:35 [DATE] Contact Create options" at bounding box center [461, 18] width 796 height 28
click at [734, 21] on button "Contact" at bounding box center [736, 17] width 62 height 19
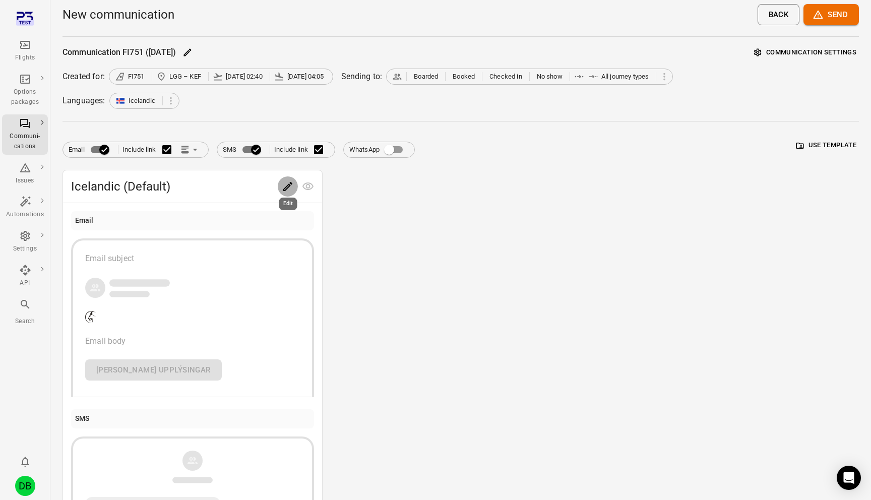
click at [291, 189] on icon "Edit" at bounding box center [288, 186] width 12 height 12
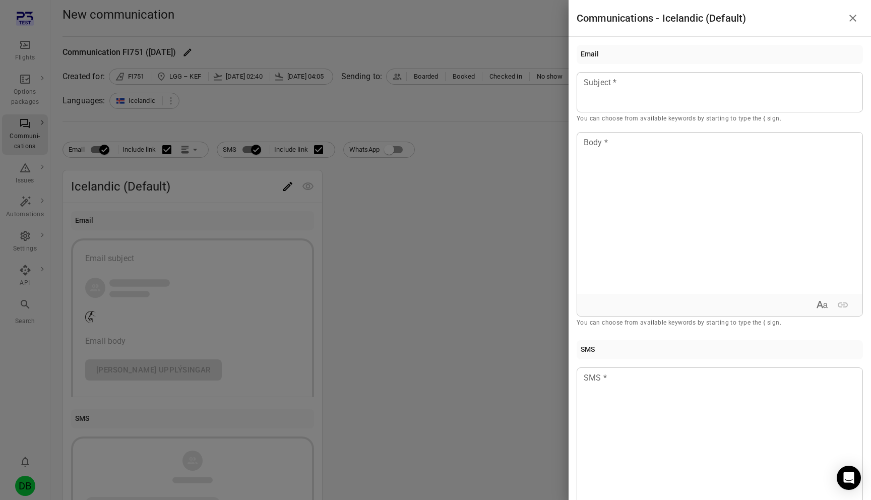
scroll to position [48, 0]
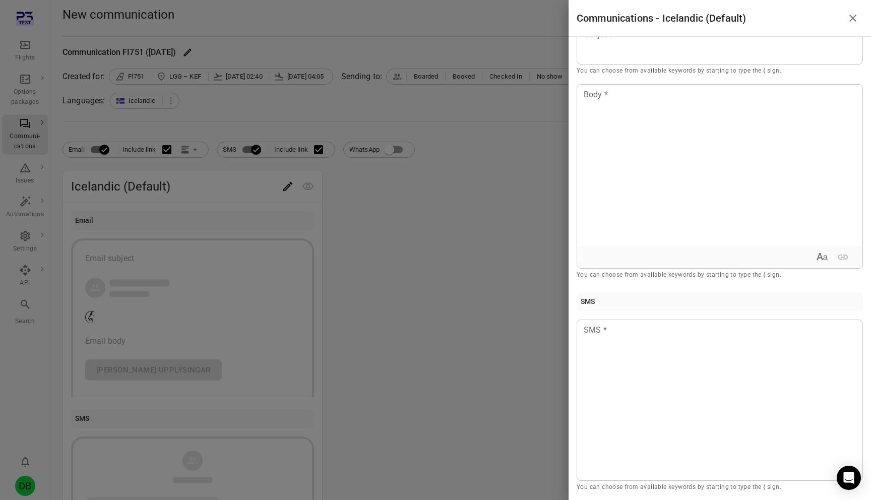
click at [384, 249] on div at bounding box center [435, 250] width 871 height 500
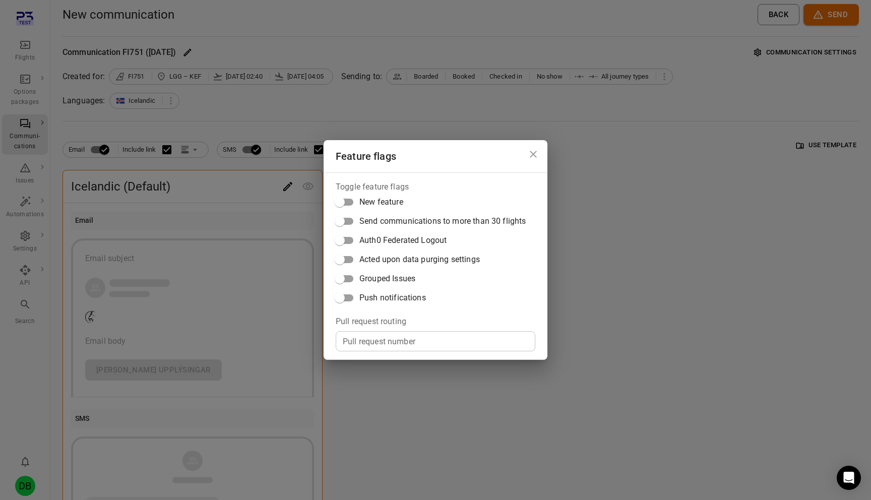
click at [379, 298] on span "Push notifications" at bounding box center [392, 298] width 67 height 12
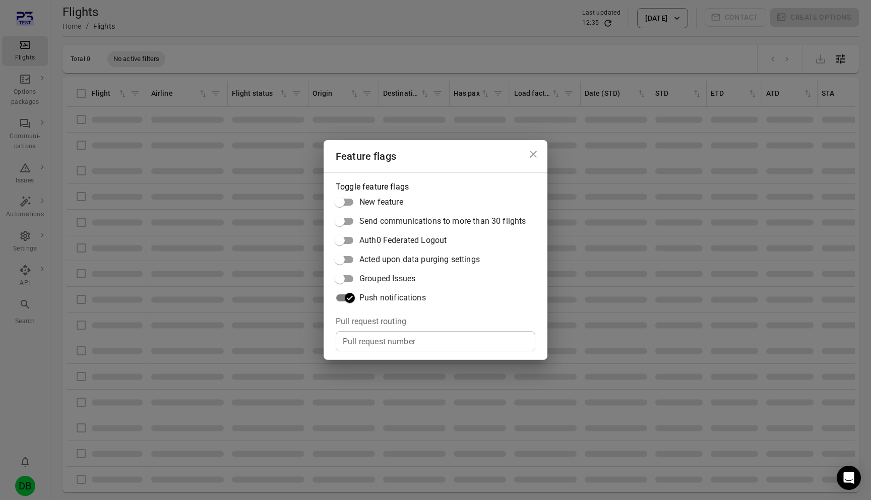
click at [213, 278] on div "Feature flags Toggle feature flags New feature Send communications to more than…" at bounding box center [435, 250] width 871 height 500
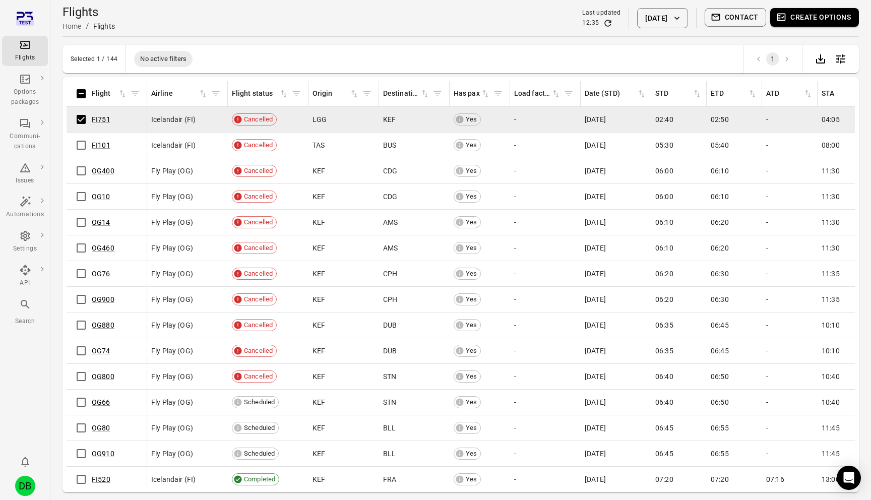
click at [740, 15] on button "Contact" at bounding box center [736, 17] width 62 height 19
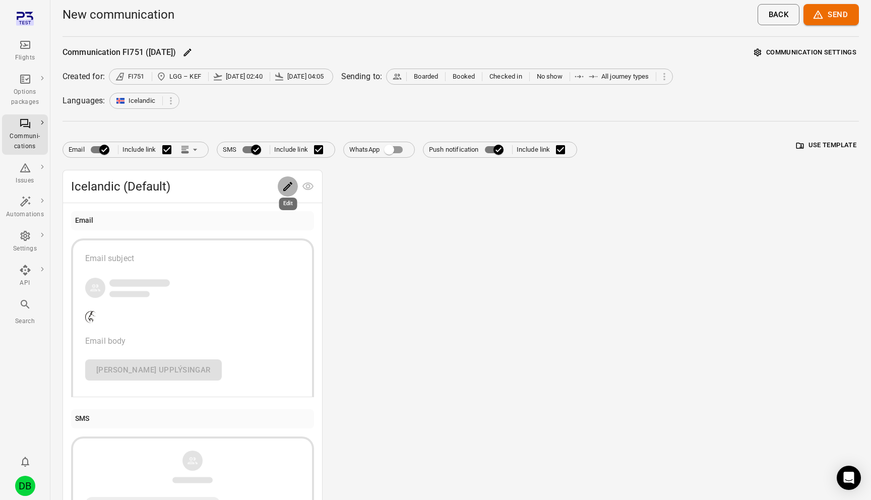
click at [292, 186] on icon "Edit" at bounding box center [288, 186] width 12 height 12
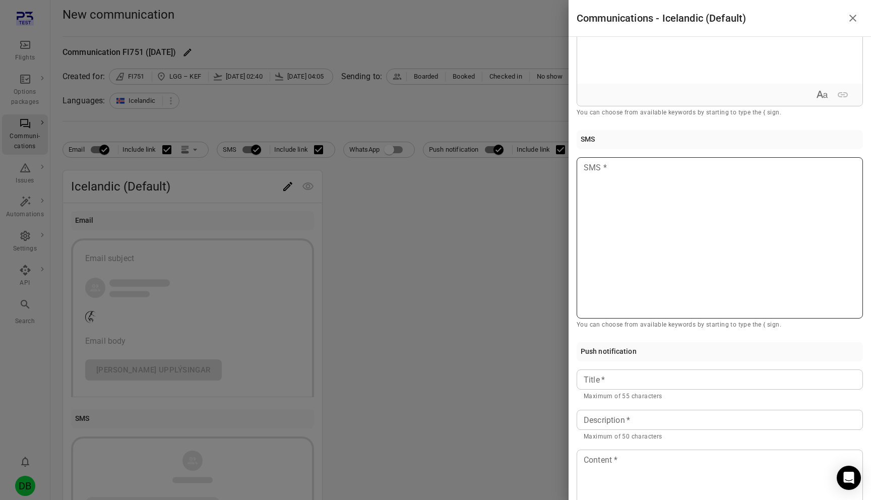
scroll to position [364, 0]
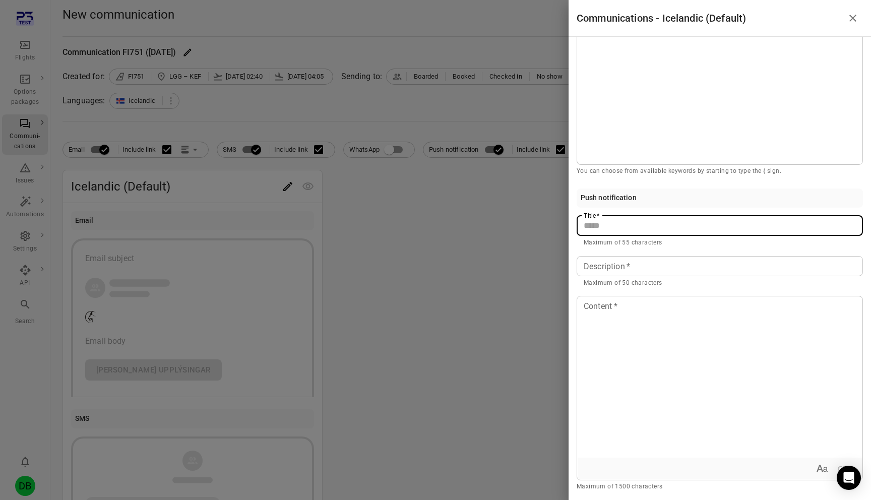
click at [662, 221] on input "Title   *" at bounding box center [720, 226] width 286 height 20
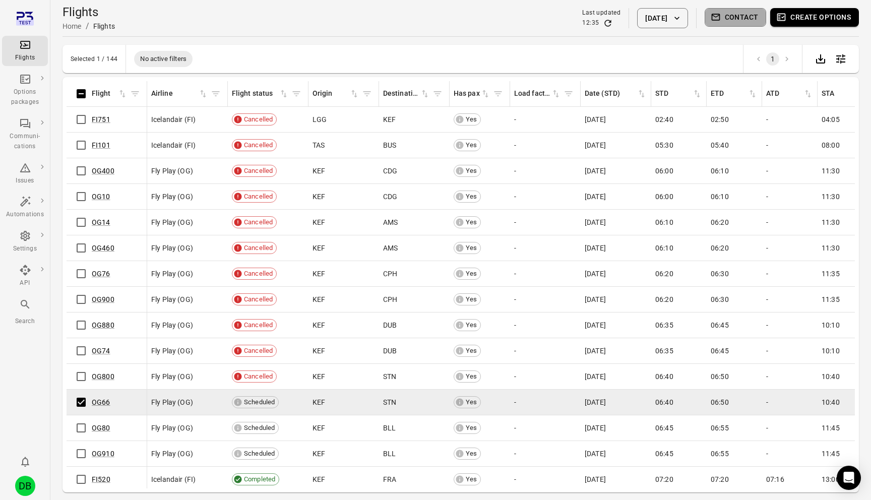
click at [728, 16] on button "Contact" at bounding box center [736, 17] width 62 height 19
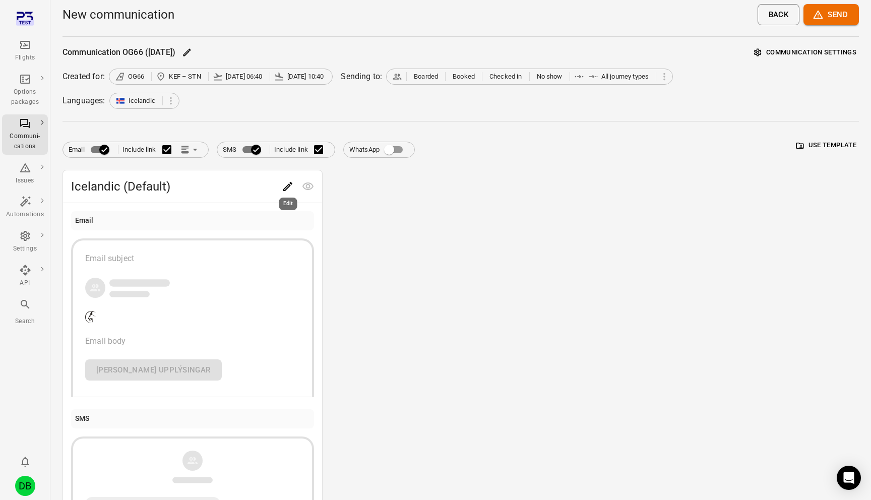
click at [284, 183] on icon "Edit" at bounding box center [288, 186] width 12 height 12
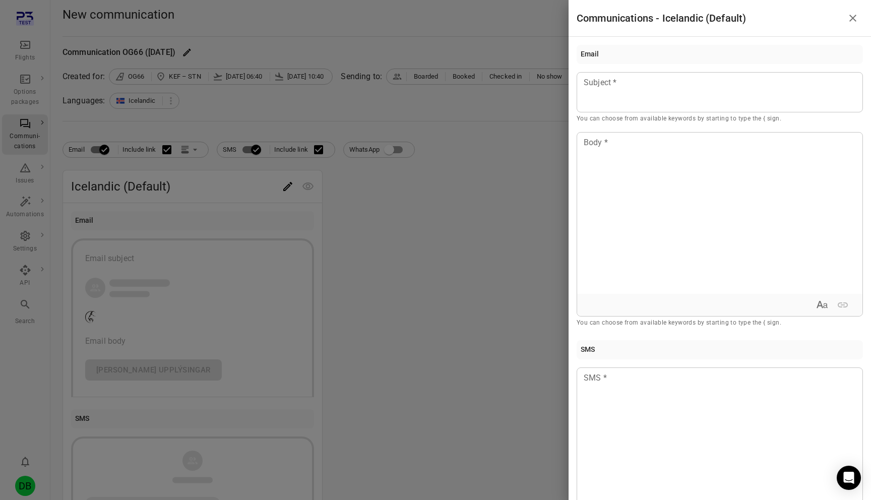
click at [307, 167] on div at bounding box center [435, 250] width 871 height 500
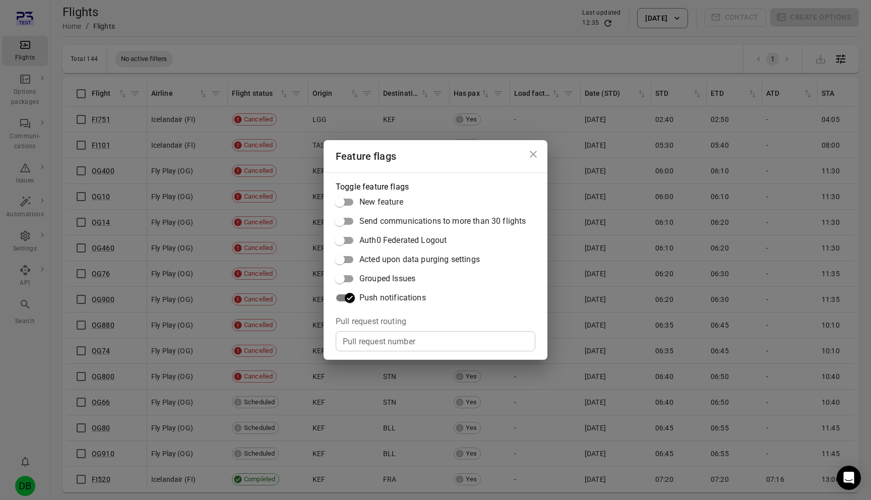
click at [301, 270] on div "Feature flags Toggle feature flags New feature Send communications to more than…" at bounding box center [435, 250] width 871 height 500
click at [292, 289] on div "Feature flags Toggle feature flags New feature Send communications to more than…" at bounding box center [435, 250] width 871 height 500
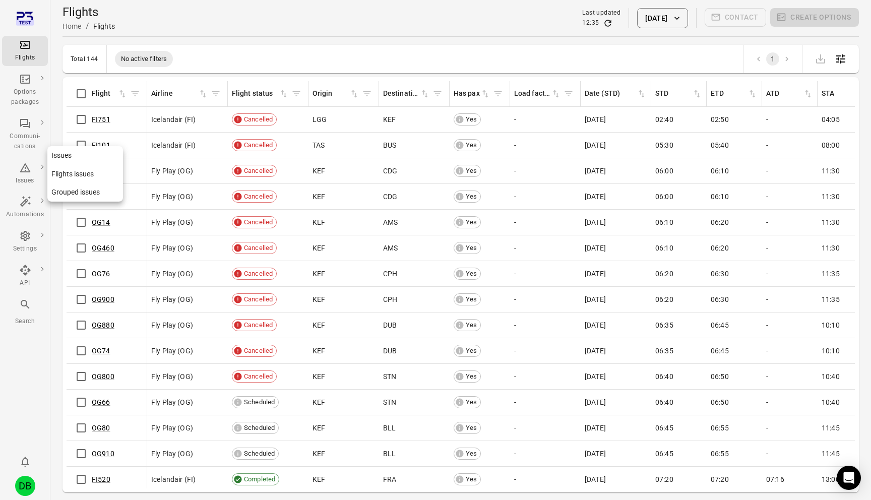
click at [64, 193] on link "Grouped issues" at bounding box center [85, 192] width 76 height 19
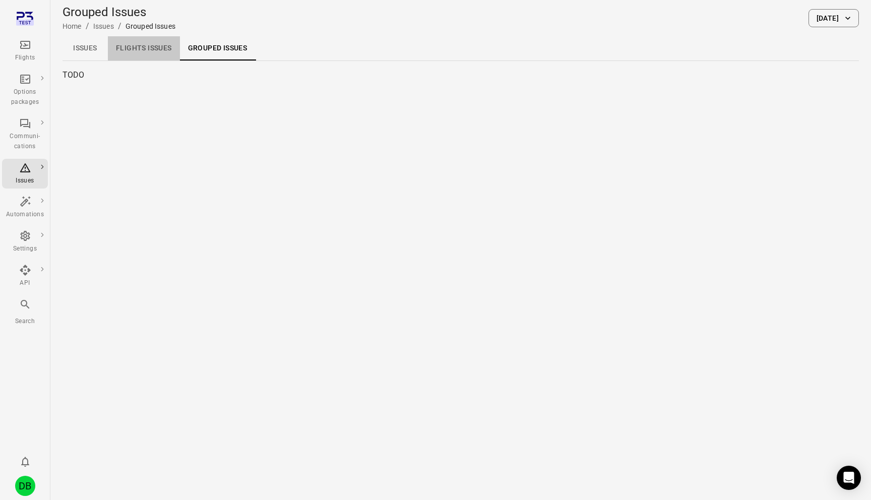
click at [147, 42] on link "Flights issues" at bounding box center [144, 48] width 72 height 24
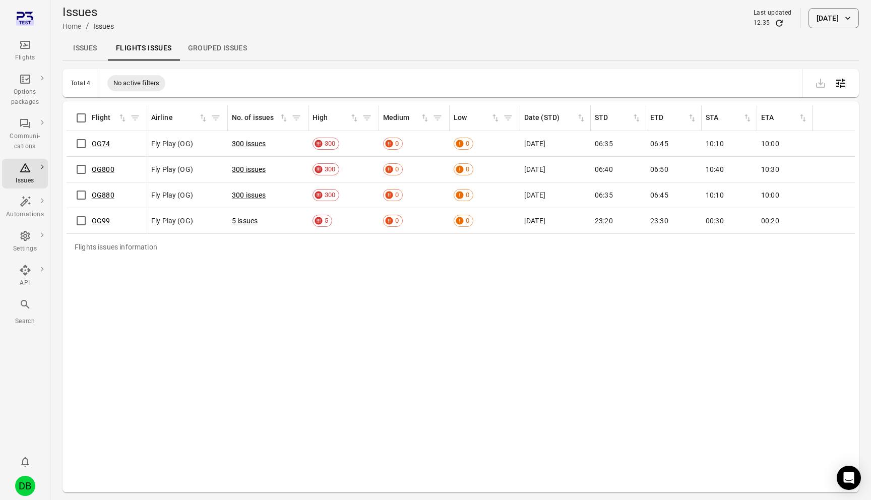
click at [228, 47] on link "Grouped issues" at bounding box center [218, 48] width 76 height 24
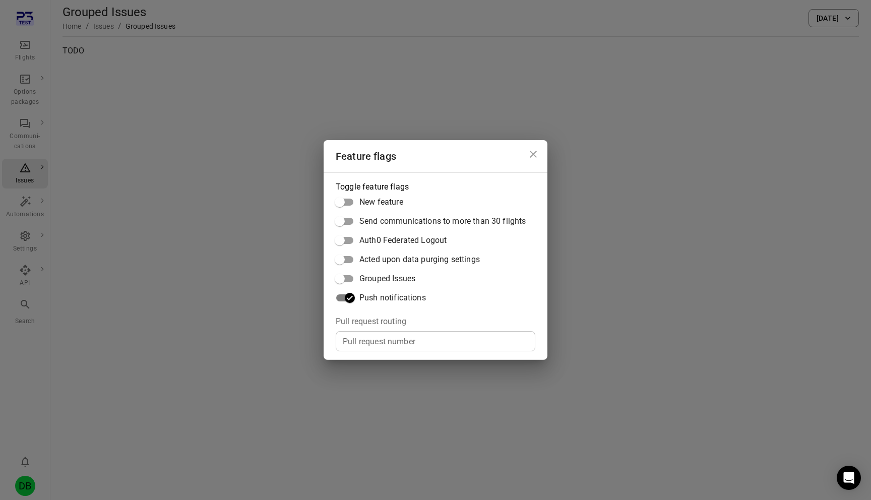
click at [224, 270] on div "Feature flags Toggle feature flags New feature Send communications to more than…" at bounding box center [435, 250] width 871 height 500
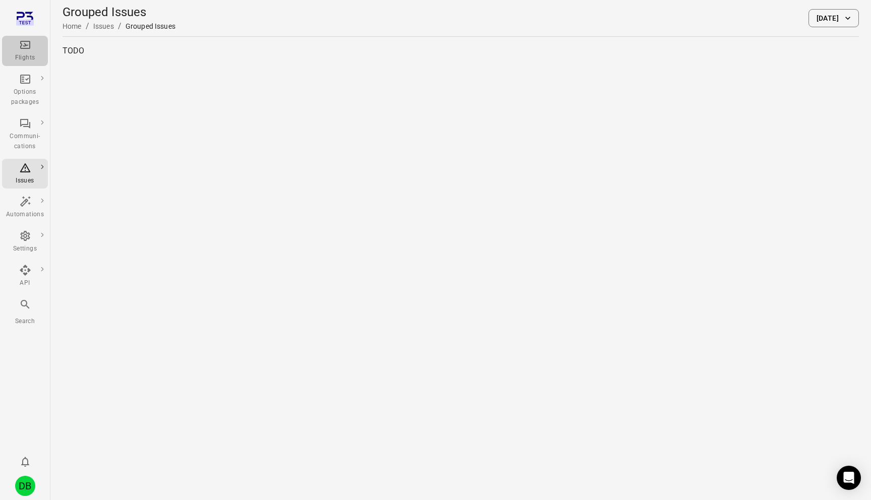
click at [26, 55] on div "Flights" at bounding box center [25, 58] width 38 height 10
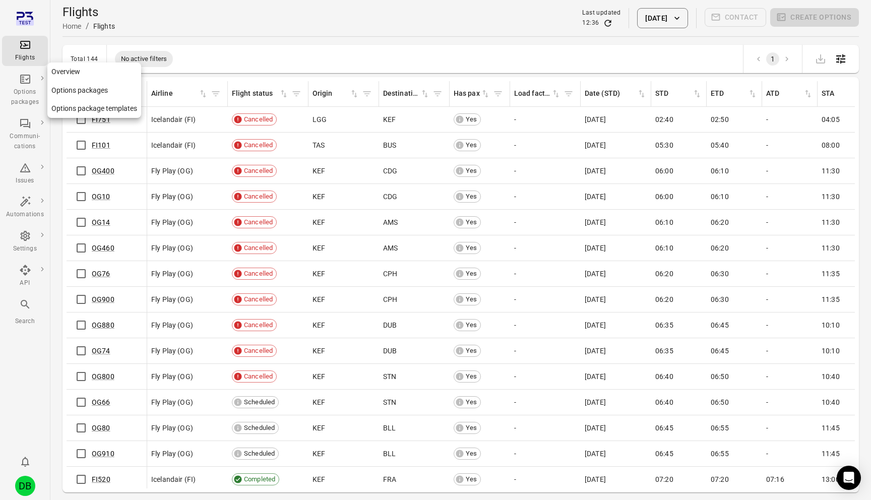
click at [78, 113] on link "Options package templates" at bounding box center [94, 108] width 94 height 19
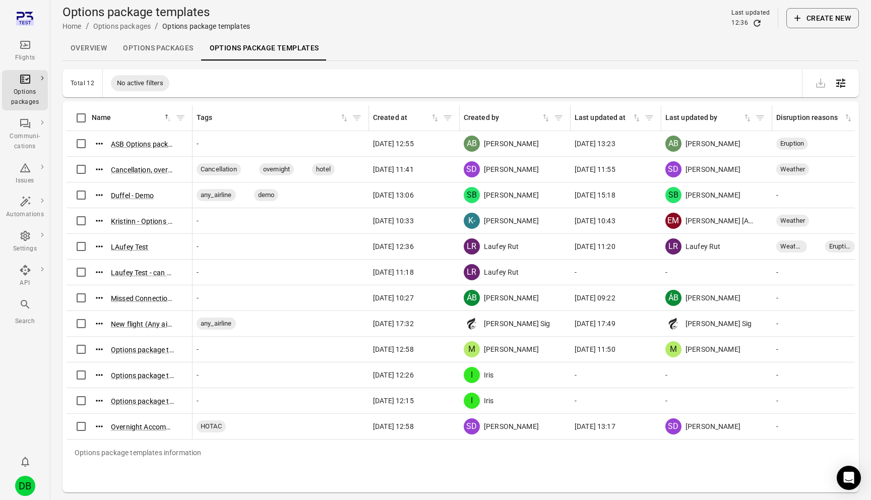
click at [24, 41] on icon "Main navigation" at bounding box center [25, 45] width 10 height 8
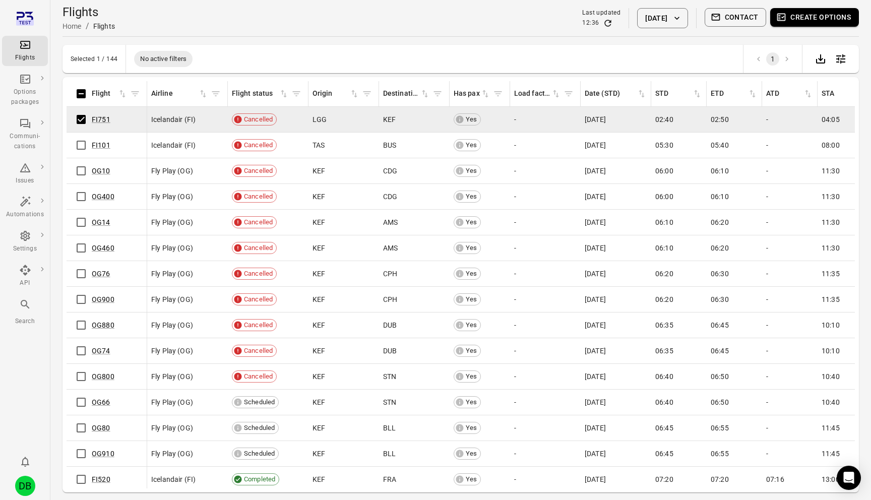
click at [733, 16] on button "Contact" at bounding box center [736, 17] width 62 height 19
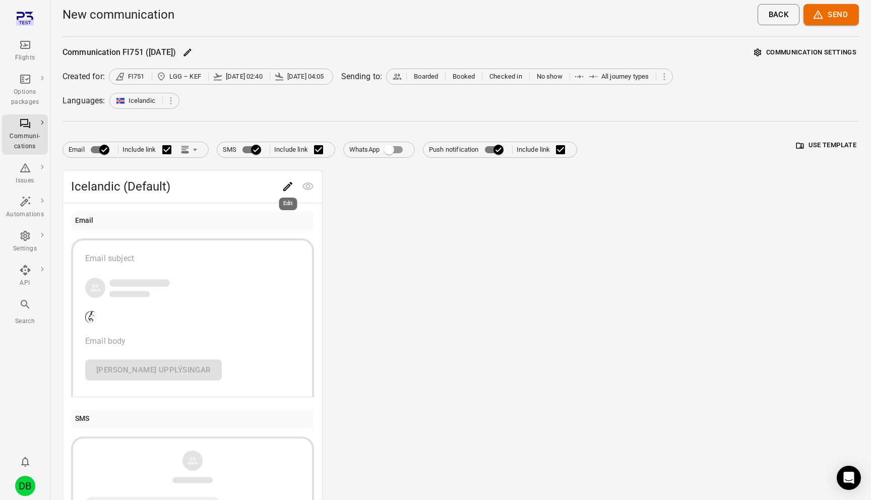
click at [290, 184] on icon "Edit" at bounding box center [288, 186] width 12 height 12
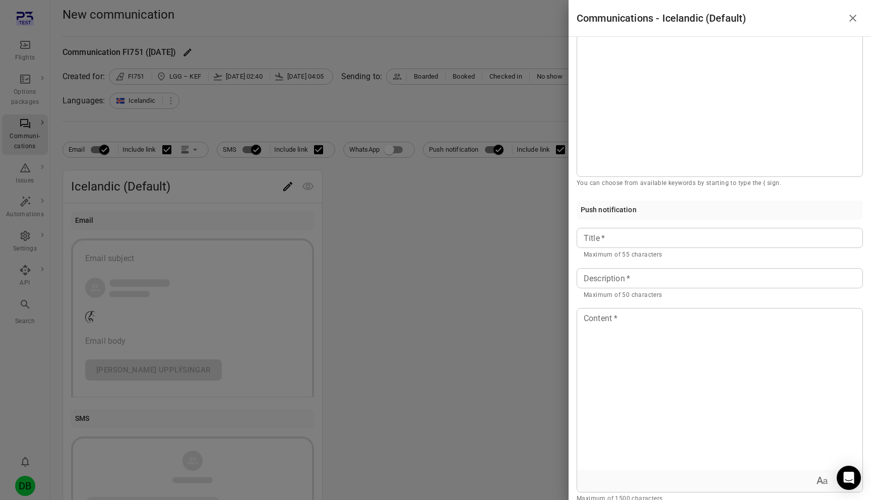
scroll to position [364, 0]
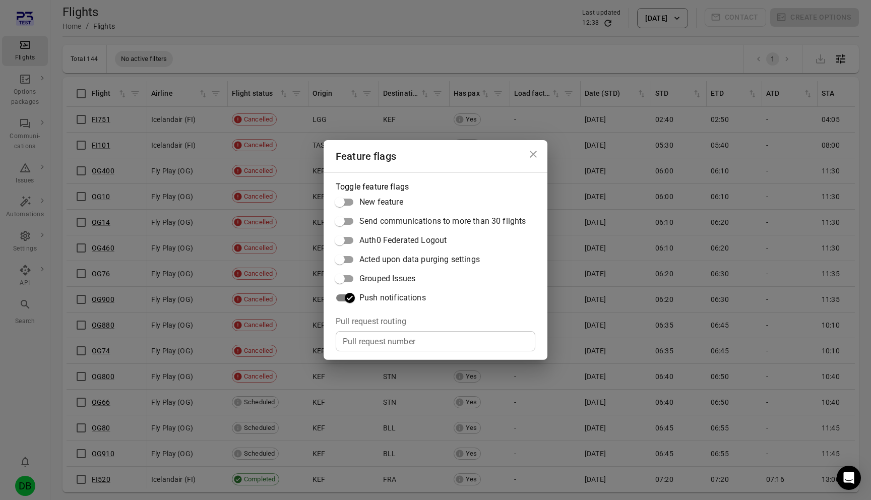
click at [203, 295] on div "Feature flags Toggle feature flags New feature Send communications to more than…" at bounding box center [435, 250] width 871 height 500
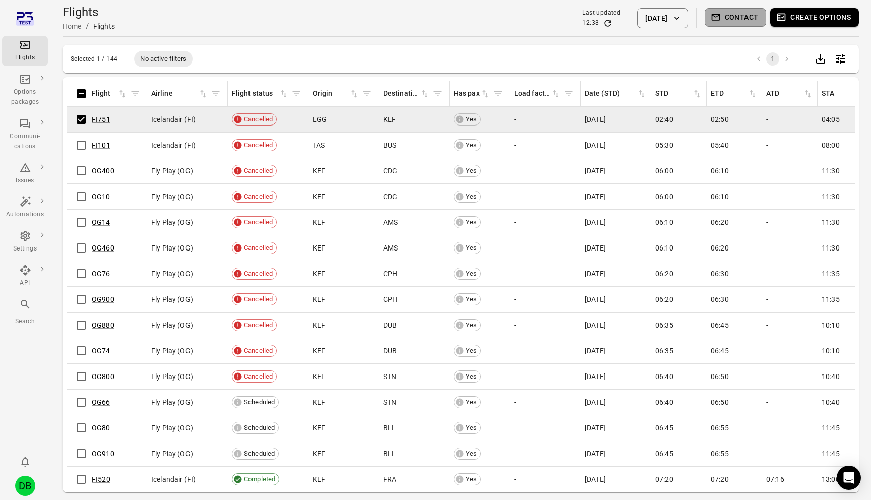
click at [726, 21] on button "Contact" at bounding box center [736, 17] width 62 height 19
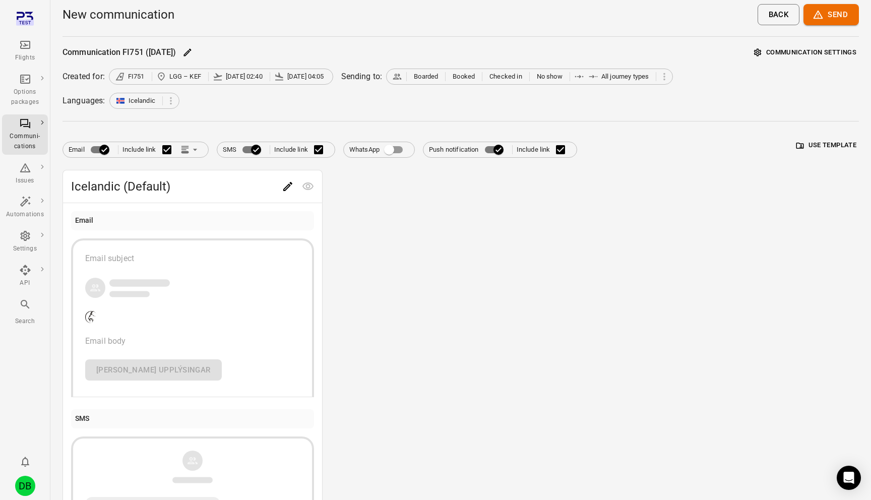
click at [286, 192] on icon "Edit" at bounding box center [288, 186] width 12 height 12
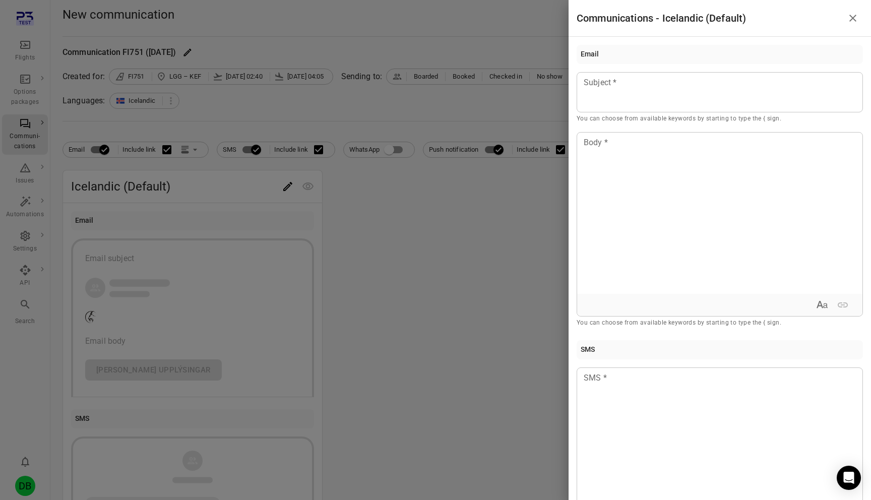
scroll to position [363, 0]
